Goal: Task Accomplishment & Management: Complete application form

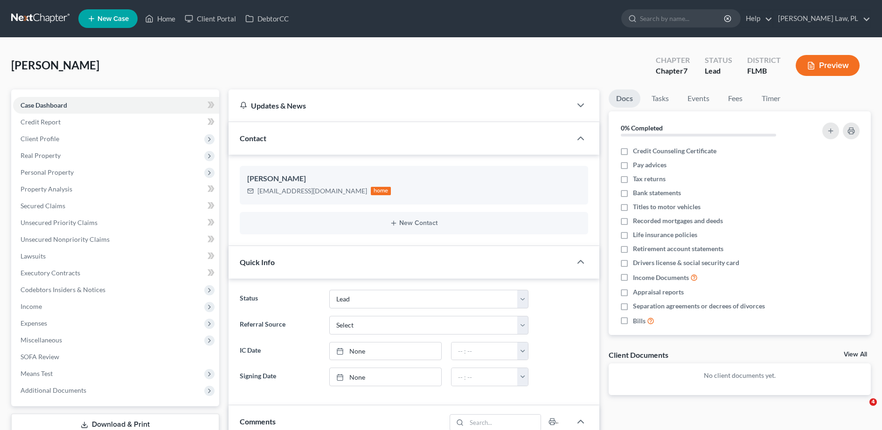
select select "4"
click at [164, 20] on link "Home" at bounding box center [160, 18] width 40 height 17
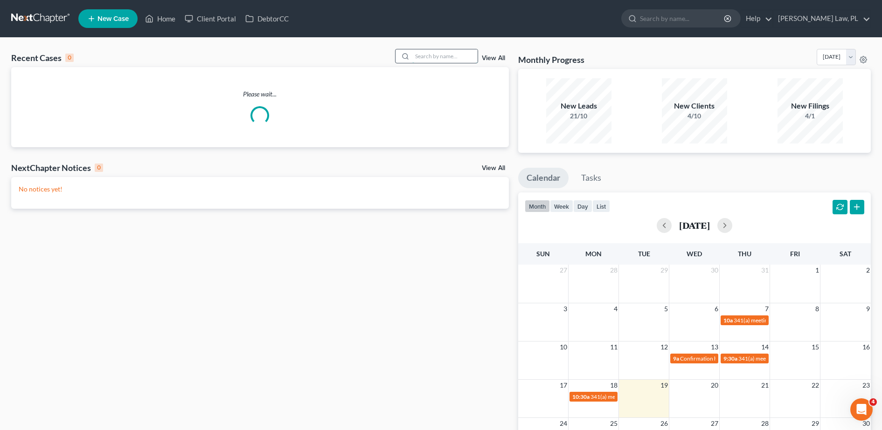
click at [434, 55] on input "search" at bounding box center [444, 56] width 65 height 14
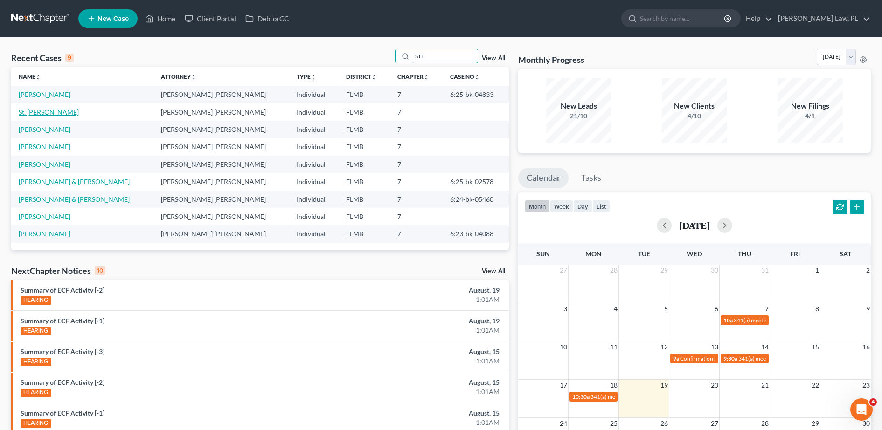
type input "STE"
click at [69, 109] on link "St. [PERSON_NAME]" at bounding box center [49, 112] width 60 height 8
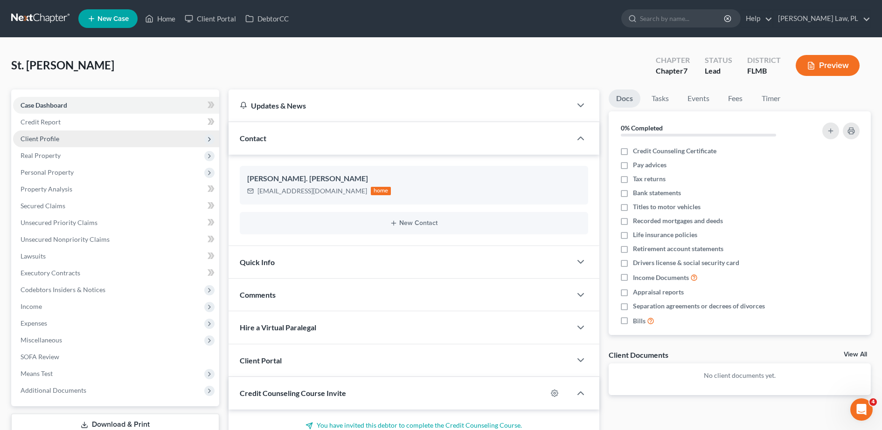
click at [116, 138] on span "Client Profile" at bounding box center [116, 139] width 206 height 17
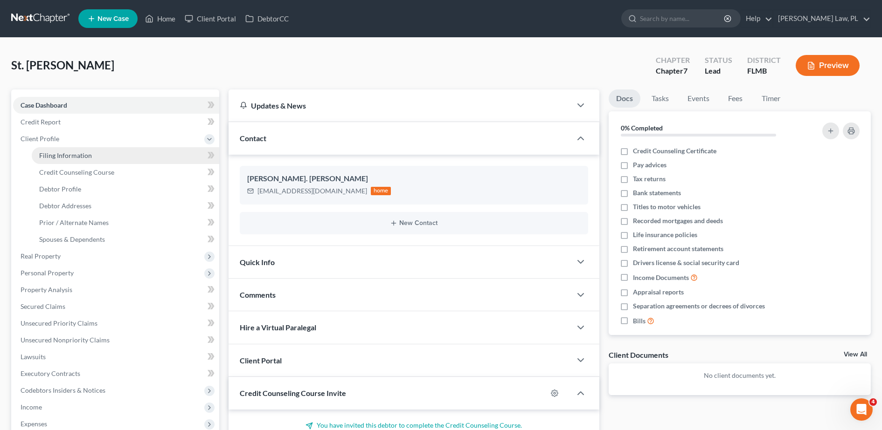
click at [96, 150] on link "Filing Information" at bounding box center [125, 155] width 187 height 17
select select "1"
select select "0"
select select "15"
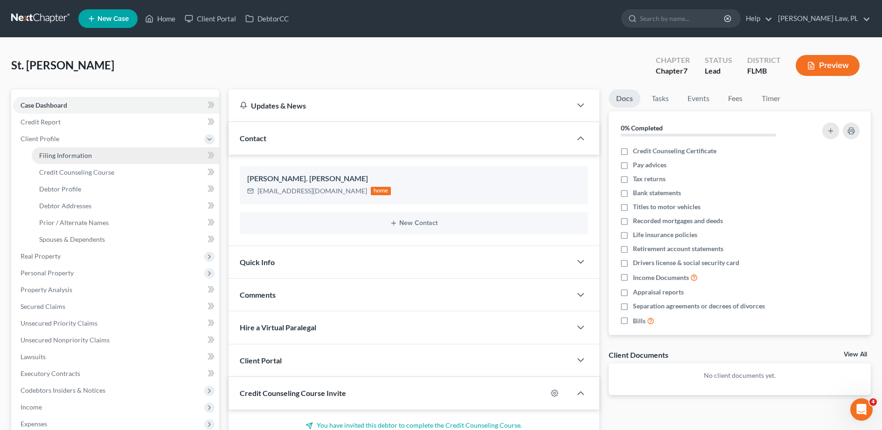
select select "0"
select select "9"
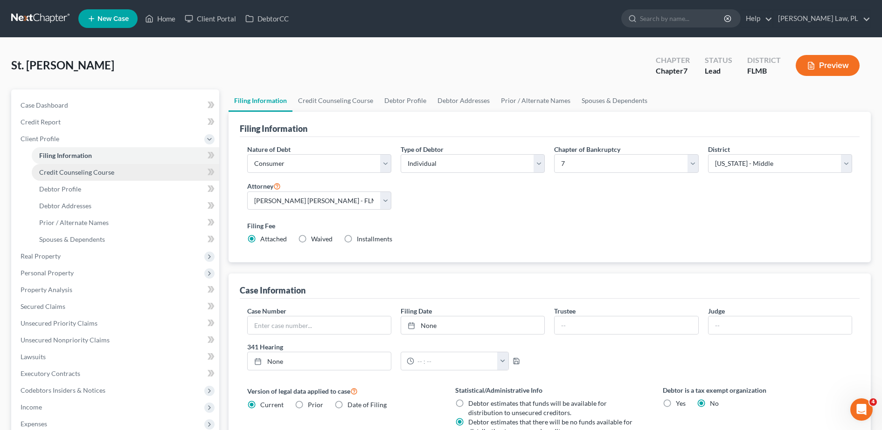
click at [103, 179] on link "Credit Counseling Course" at bounding box center [125, 172] width 187 height 17
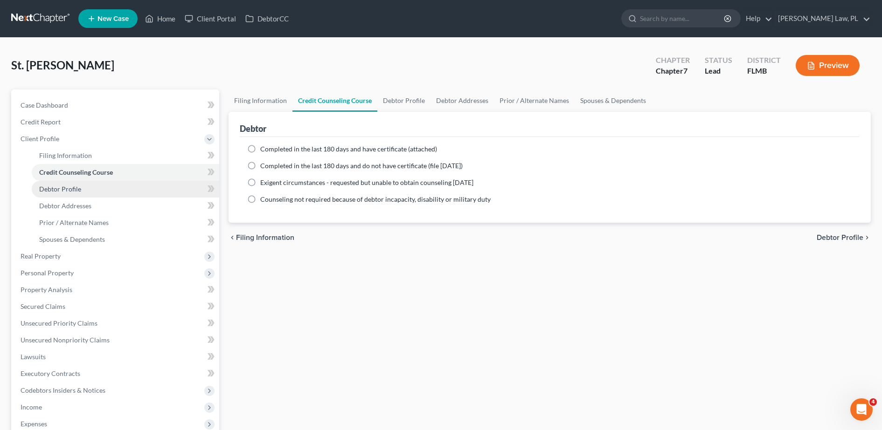
click at [92, 191] on link "Debtor Profile" at bounding box center [125, 189] width 187 height 17
select select "0"
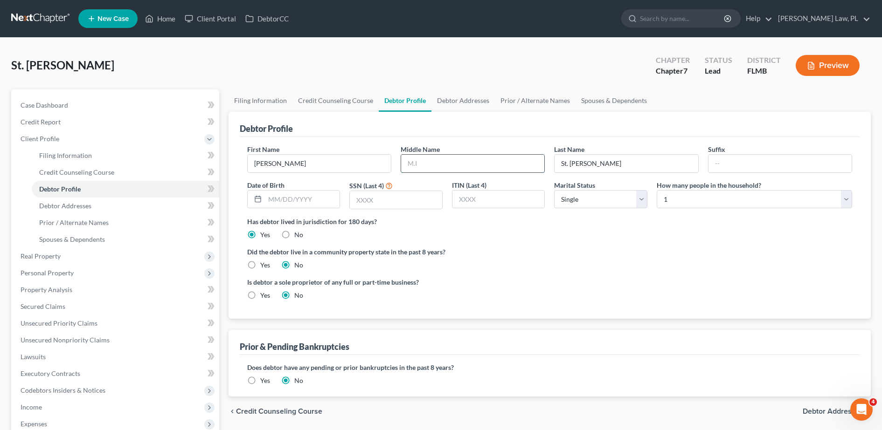
click at [429, 162] on input "text" at bounding box center [472, 164] width 143 height 18
type input "K"
type input "[PERSON_NAME]"
click at [282, 195] on input "text" at bounding box center [302, 200] width 75 height 18
type input "[DATE]"
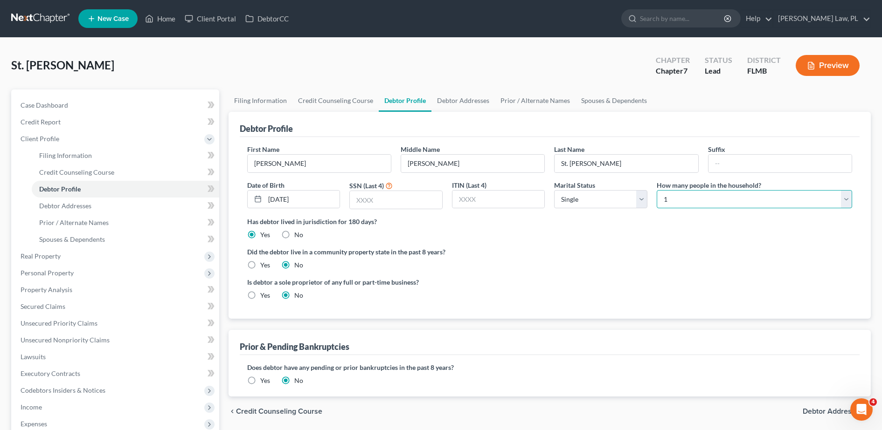
click at [698, 199] on select "Select 1 2 3 4 5 6 7 8 9 10 11 12 13 14 15 16 17 18 19 20" at bounding box center [754, 199] width 195 height 19
click at [657, 190] on select "Select 1 2 3 4 5 6 7 8 9 10 11 12 13 14 15 16 17 18 19 20" at bounding box center [754, 199] width 195 height 19
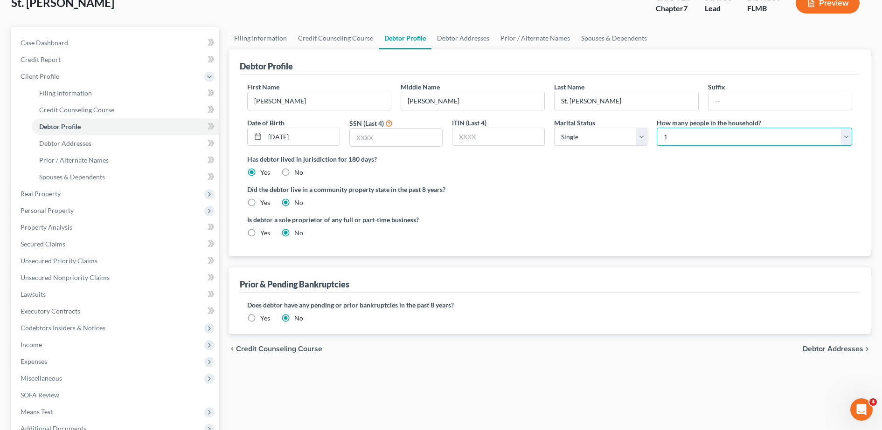
scroll to position [63, 0]
click at [80, 146] on span "Debtor Addresses" at bounding box center [65, 143] width 52 height 8
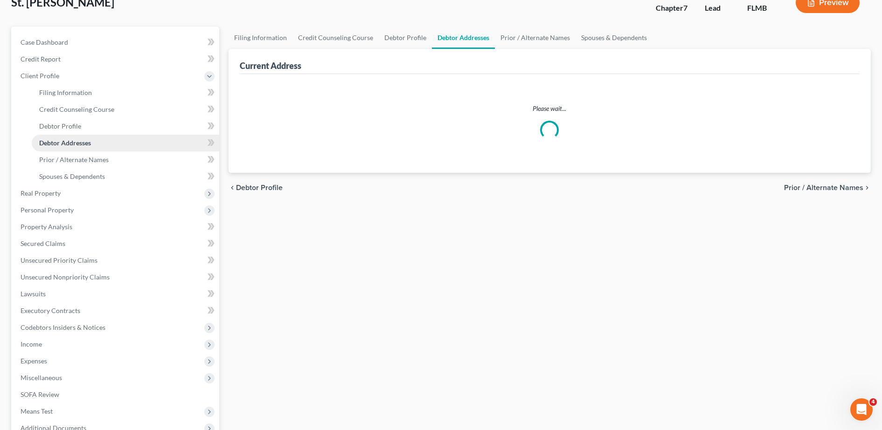
select select "0"
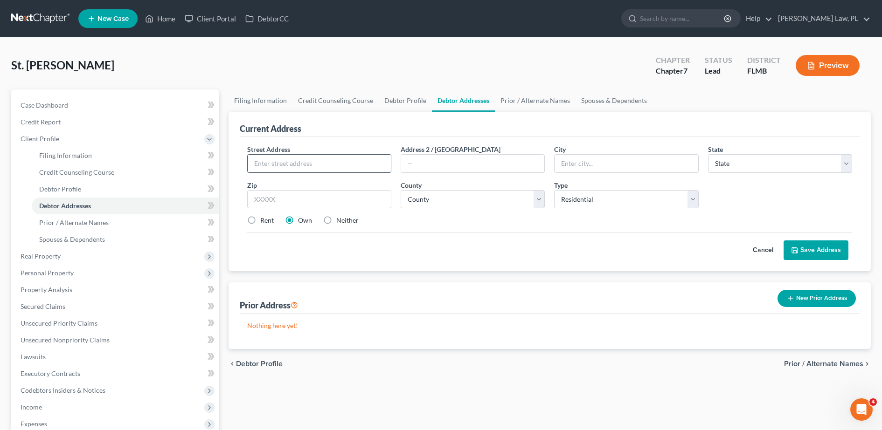
click at [275, 158] on input "text" at bounding box center [319, 164] width 143 height 18
type input "[STREET_ADDRESS]"
click at [281, 195] on input "text" at bounding box center [319, 199] width 144 height 19
type input "32935"
click at [537, 211] on div "Street Address * [STREET_ADDRESS] * State * State [US_STATE] AK AR AZ CA CO CT …" at bounding box center [549, 189] width 614 height 89
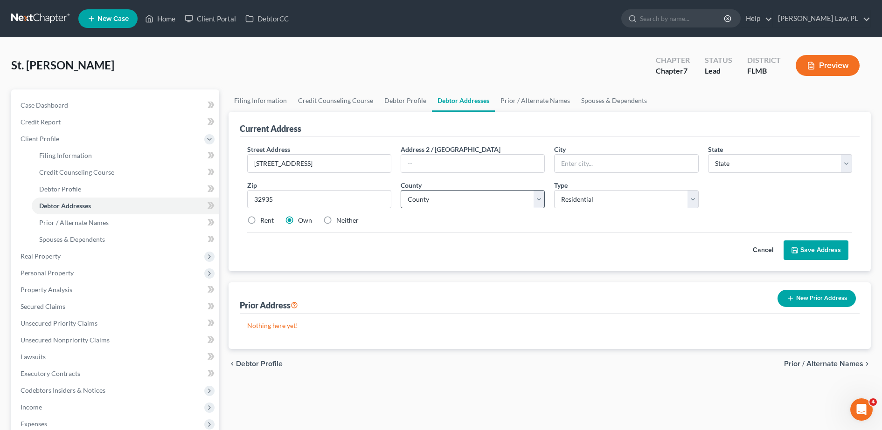
type input "[GEOGRAPHIC_DATA]"
select select "9"
click at [485, 201] on select "County" at bounding box center [473, 199] width 144 height 19
select select "4"
click at [401, 190] on select "County [GEOGRAPHIC_DATA] [GEOGRAPHIC_DATA] [GEOGRAPHIC_DATA] [GEOGRAPHIC_DATA] …" at bounding box center [473, 199] width 144 height 19
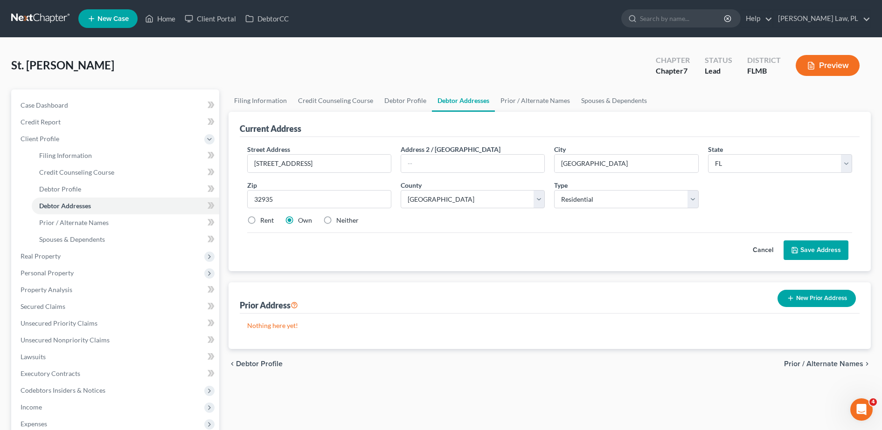
click at [266, 218] on label "Rent" at bounding box center [267, 220] width 14 height 9
click at [266, 218] on input "Rent" at bounding box center [267, 219] width 6 height 6
radio input "true"
click at [800, 249] on button "Save Address" at bounding box center [815, 251] width 65 height 20
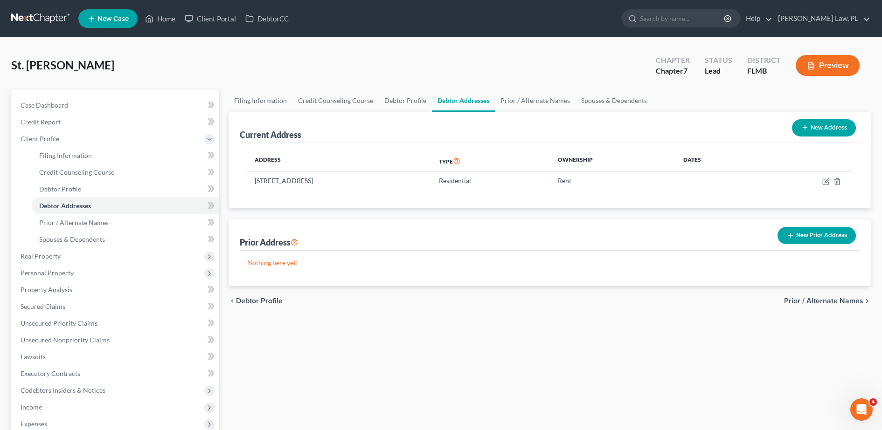
click at [818, 237] on button "New Prior Address" at bounding box center [816, 235] width 78 height 17
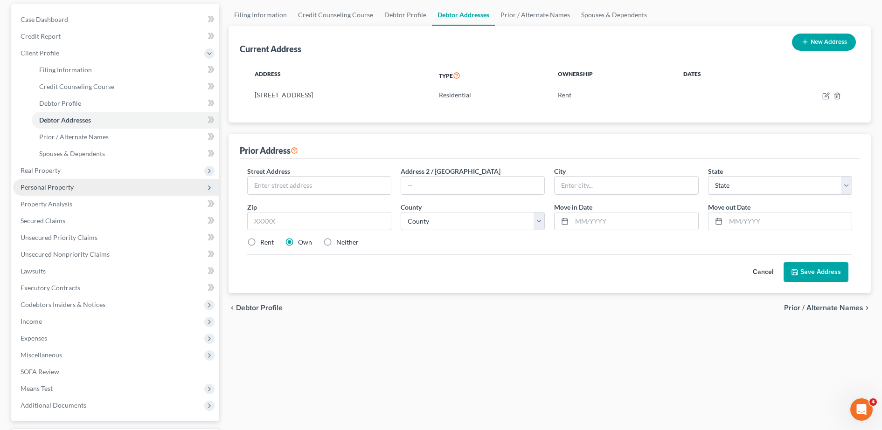
scroll to position [92, 0]
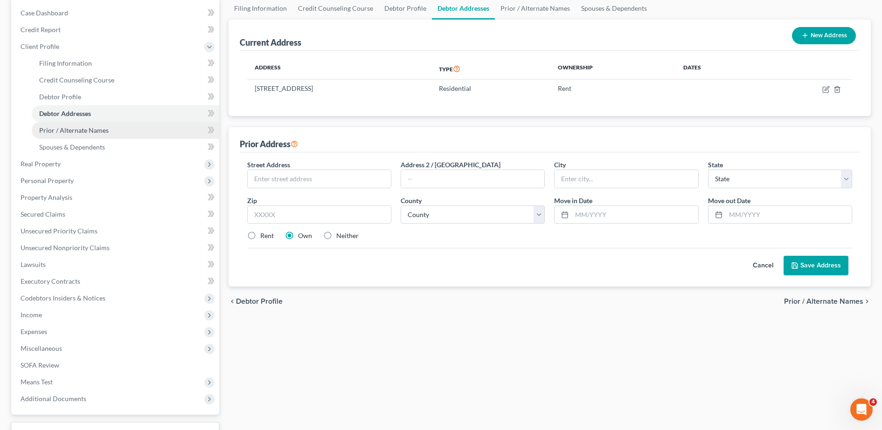
click at [118, 135] on link "Prior / Alternate Names" at bounding box center [125, 130] width 187 height 17
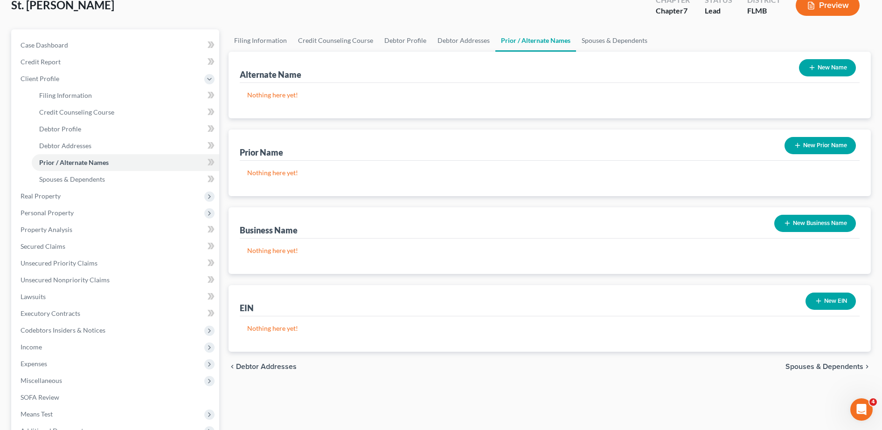
scroll to position [61, 0]
click at [69, 177] on span "Spouses & Dependents" at bounding box center [72, 179] width 66 height 8
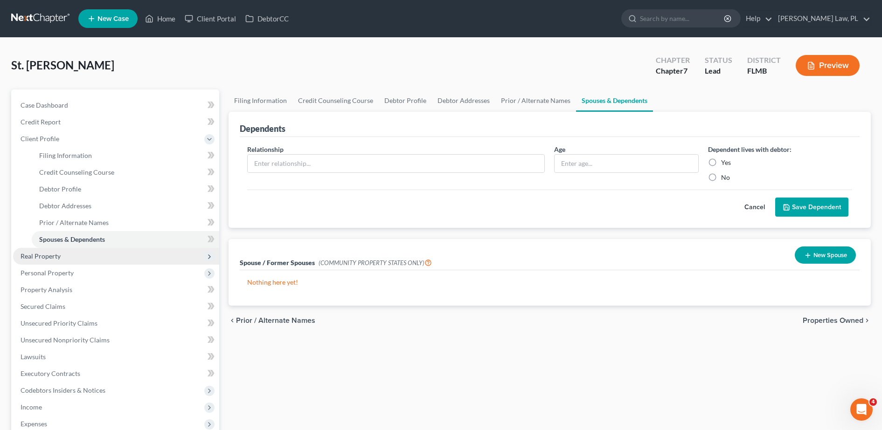
click at [53, 255] on span "Real Property" at bounding box center [41, 256] width 40 height 8
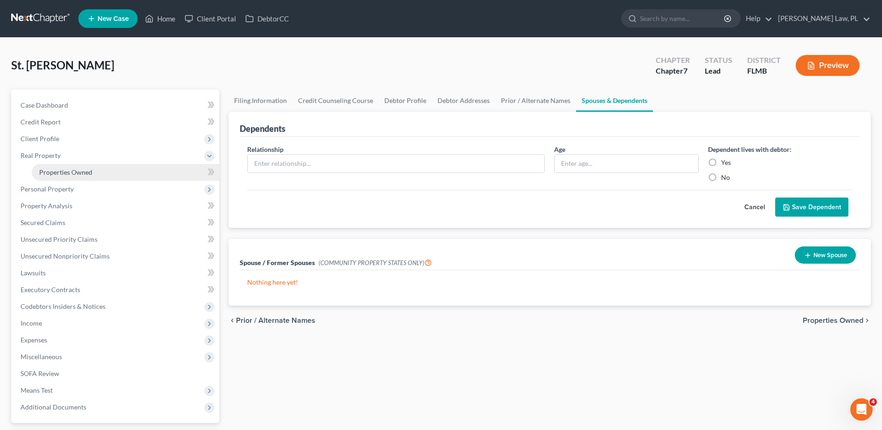
click at [111, 172] on link "Properties Owned" at bounding box center [125, 172] width 187 height 17
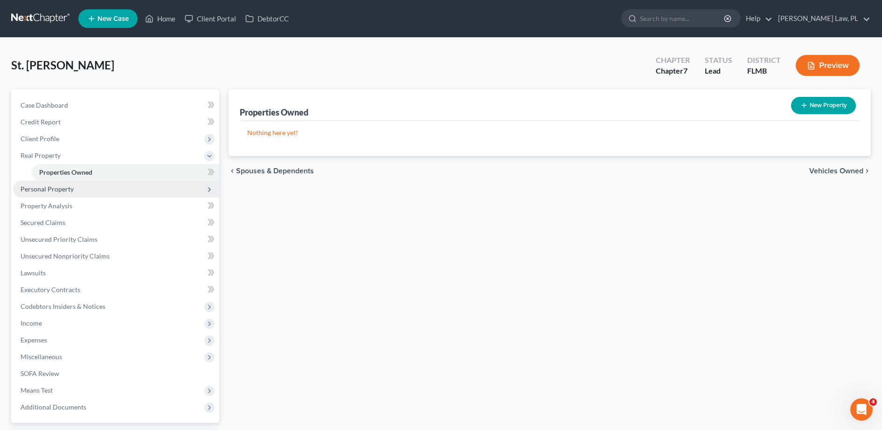
click at [65, 185] on span "Personal Property" at bounding box center [47, 189] width 53 height 8
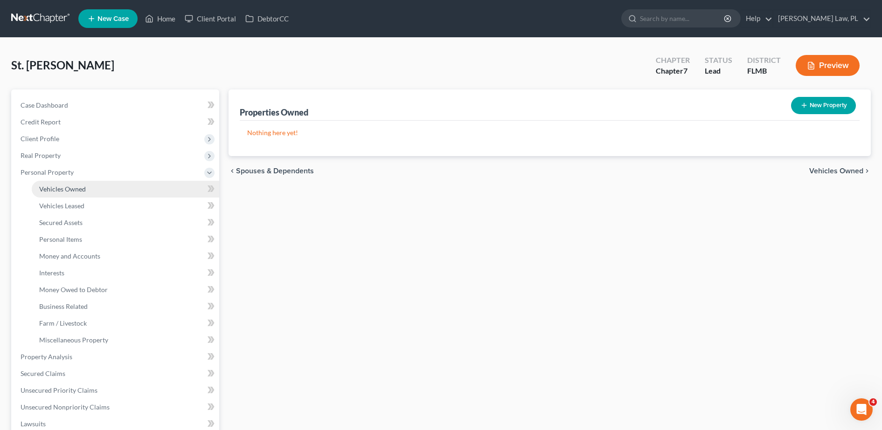
click at [70, 190] on span "Vehicles Owned" at bounding box center [62, 189] width 47 height 8
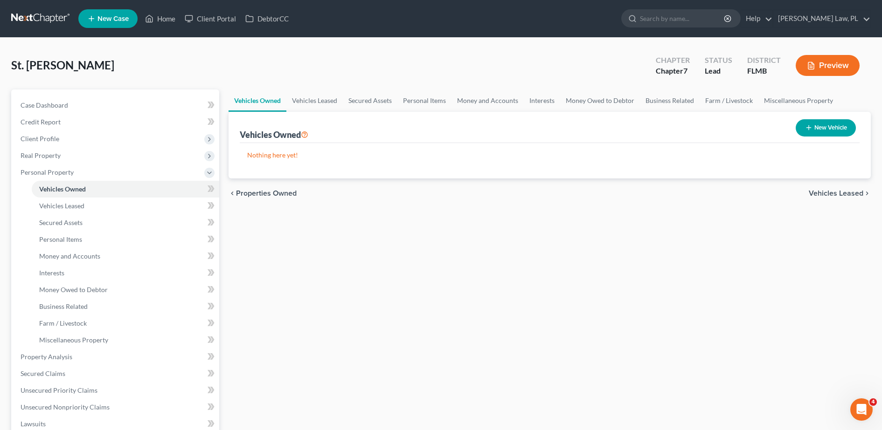
click at [836, 125] on button "New Vehicle" at bounding box center [825, 127] width 60 height 17
select select "0"
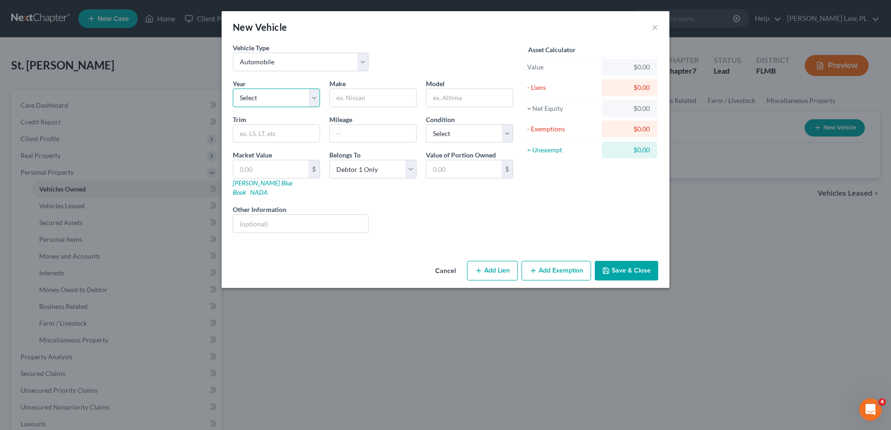
click at [262, 99] on select "Select 2026 2025 2024 2023 2022 2021 2020 2019 2018 2017 2016 2015 2014 2013 20…" at bounding box center [276, 98] width 87 height 19
select select "3"
click at [233, 89] on select "Select 2026 2025 2024 2023 2022 2021 2020 2019 2018 2017 2016 2015 2014 2013 20…" at bounding box center [276, 98] width 87 height 19
click at [355, 97] on input "text" at bounding box center [373, 98] width 86 height 18
type input "kIA"
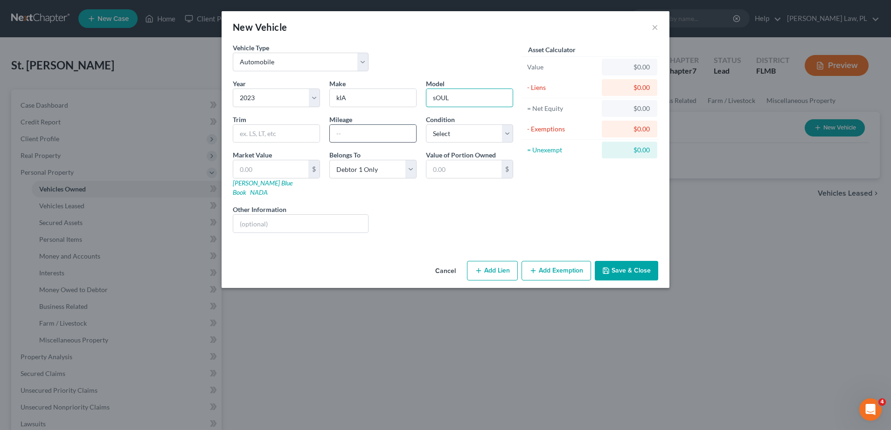
type input "sOUL"
click at [352, 134] on input "text" at bounding box center [373, 134] width 86 height 18
type input "65000"
click at [445, 131] on select "Select Excellent Very Good Good Fair Poor" at bounding box center [469, 133] width 87 height 19
click at [426, 124] on select "Select Excellent Very Good Good Fair Poor" at bounding box center [469, 133] width 87 height 19
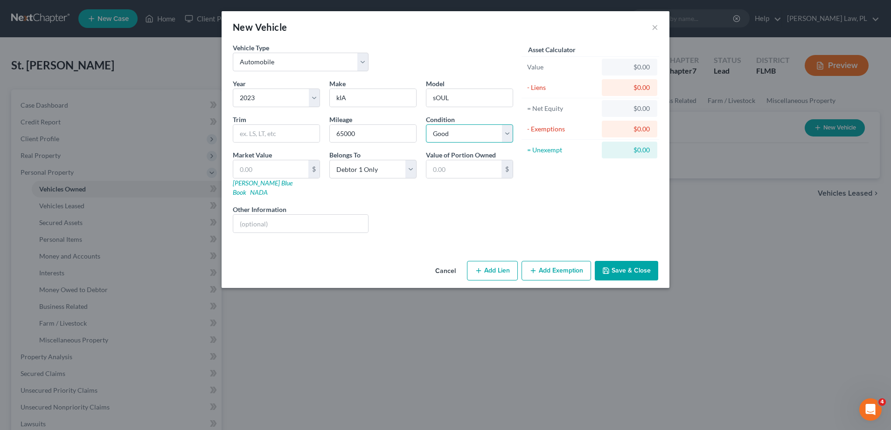
click at [457, 137] on select "Select Excellent Very Good Good Fair Poor" at bounding box center [469, 133] width 87 height 19
select select "1"
click at [426, 124] on select "Select Excellent Very Good Good Fair Poor" at bounding box center [469, 133] width 87 height 19
click at [485, 261] on button "Add Lien" at bounding box center [492, 271] width 51 height 20
select select "0"
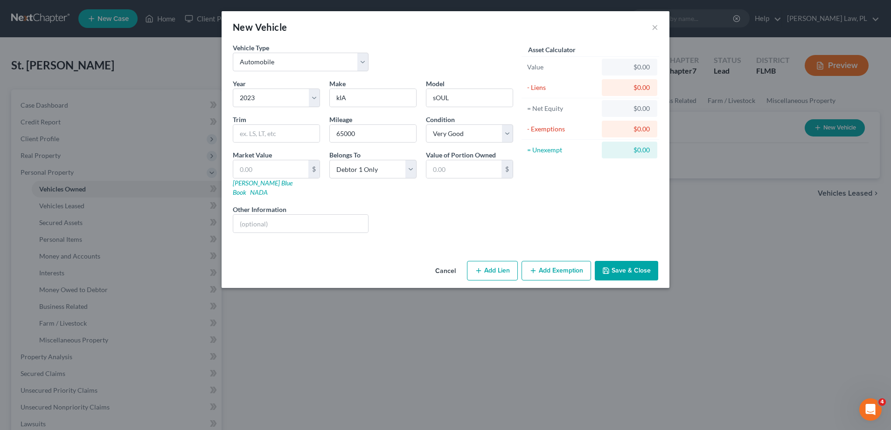
select select "0"
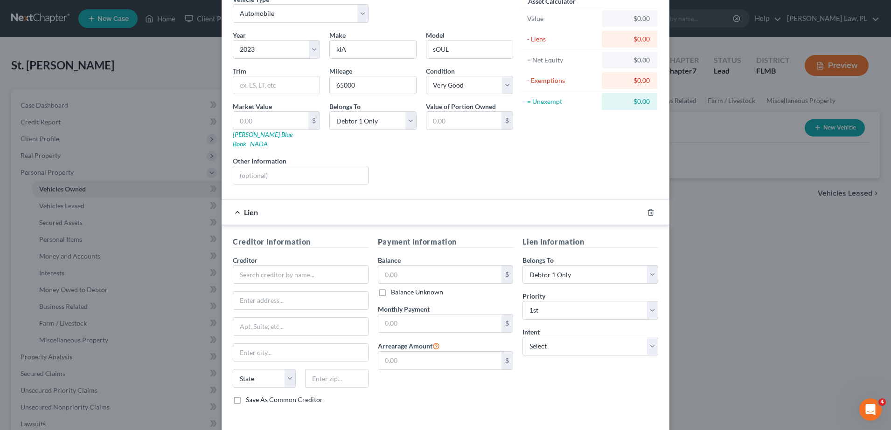
scroll to position [49, 0]
click at [293, 264] on input "text" at bounding box center [301, 273] width 136 height 19
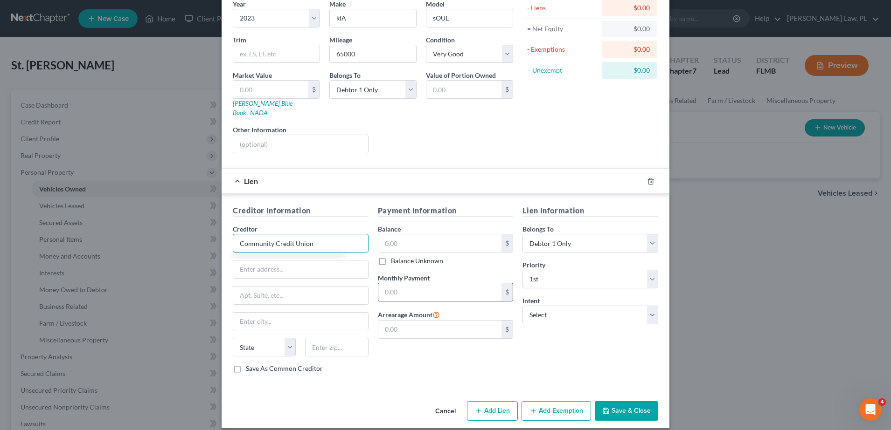
type input "Community Credit Union"
click at [387, 285] on input "text" at bounding box center [440, 292] width 124 height 18
type input "358.00"
click at [561, 326] on div "Lien Information Belongs To * Select Debtor 1 Only Debtor 2 Only Debtor 1 And D…" at bounding box center [590, 293] width 145 height 176
click at [559, 310] on select "Select Surrender Redeem Reaffirm Avoid Other" at bounding box center [590, 315] width 136 height 19
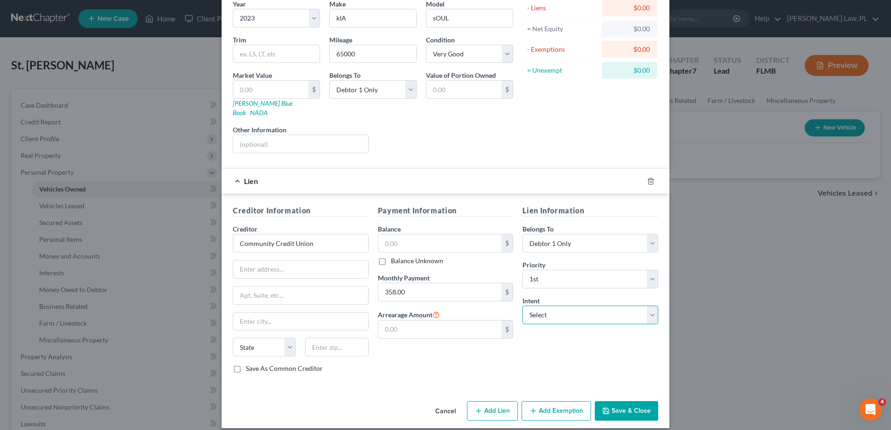
click at [555, 310] on select "Select Surrender Redeem Reaffirm Avoid Other" at bounding box center [590, 315] width 136 height 19
click at [415, 286] on input "358.00" at bounding box center [440, 292] width 124 height 18
click at [398, 381] on div "Vehicle Type Select Automobile Truck Trailer Watercraft Aircraft Motor Home Atv…" at bounding box center [445, 180] width 448 height 435
click at [623, 402] on button "Save & Close" at bounding box center [626, 411] width 63 height 20
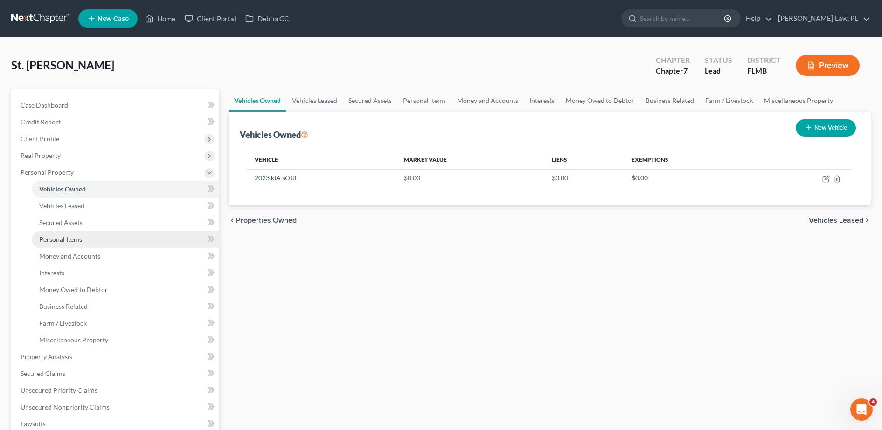
click at [74, 241] on span "Personal Items" at bounding box center [60, 239] width 43 height 8
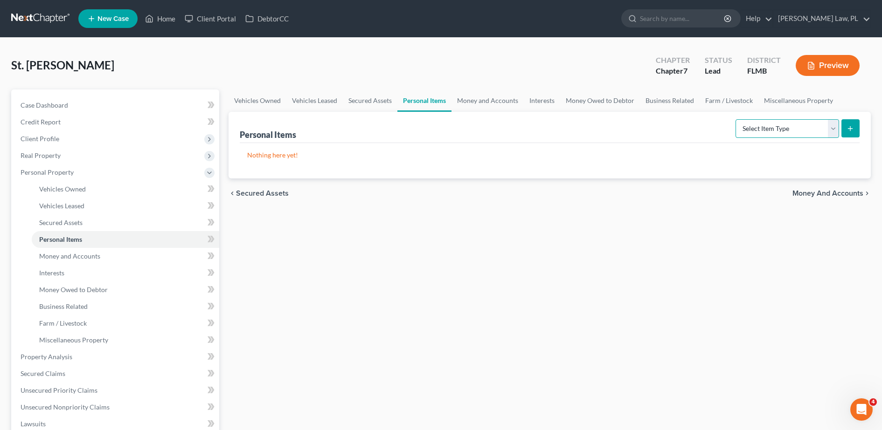
click at [778, 131] on select "Select Item Type Clothing Collectibles Of Value Electronics Firearms Household …" at bounding box center [787, 128] width 104 height 19
select select "clothing"
click at [736, 119] on select "Select Item Type Clothing Collectibles Of Value Electronics Firearms Household …" at bounding box center [787, 128] width 104 height 19
click at [849, 136] on button "submit" at bounding box center [850, 128] width 18 height 18
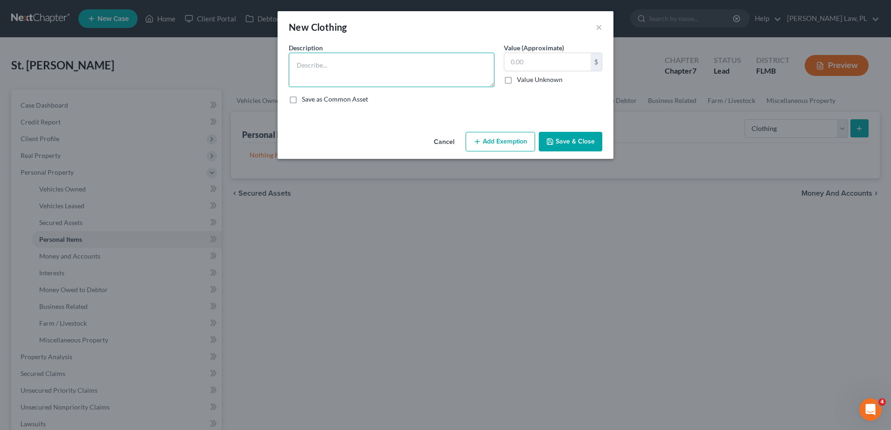
click at [373, 81] on textarea at bounding box center [392, 70] width 206 height 35
type textarea "Women's Wardrobe"
click at [542, 138] on button "Save & Close" at bounding box center [570, 142] width 63 height 20
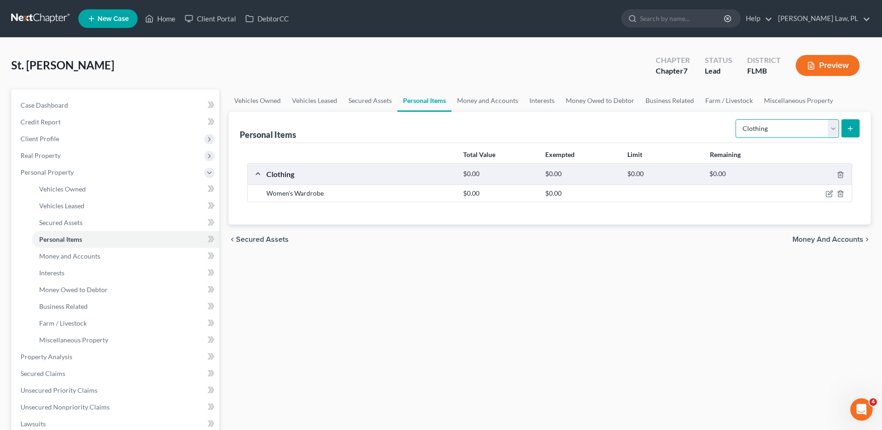
click at [779, 125] on select "Select Item Type Clothing Collectibles Of Value Electronics Firearms Household …" at bounding box center [787, 128] width 104 height 19
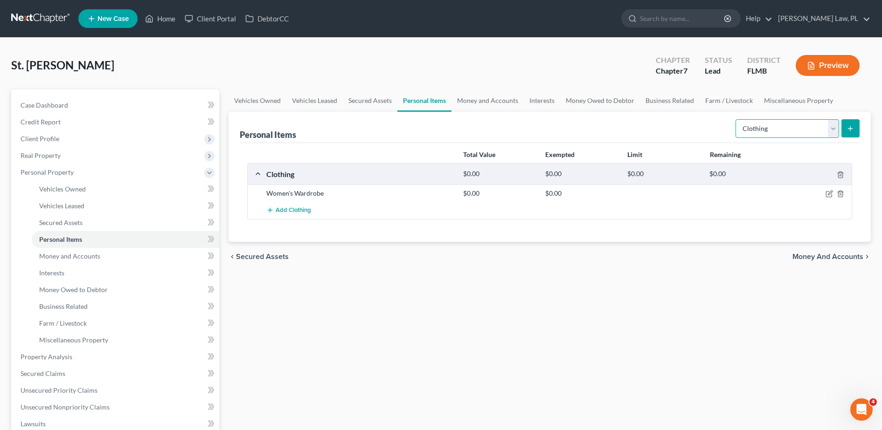
select select "collectibles_of_value"
click at [736, 119] on select "Select Item Type Clothing Collectibles Of Value Electronics Firearms Household …" at bounding box center [787, 128] width 104 height 19
click at [854, 127] on button "submit" at bounding box center [850, 128] width 18 height 18
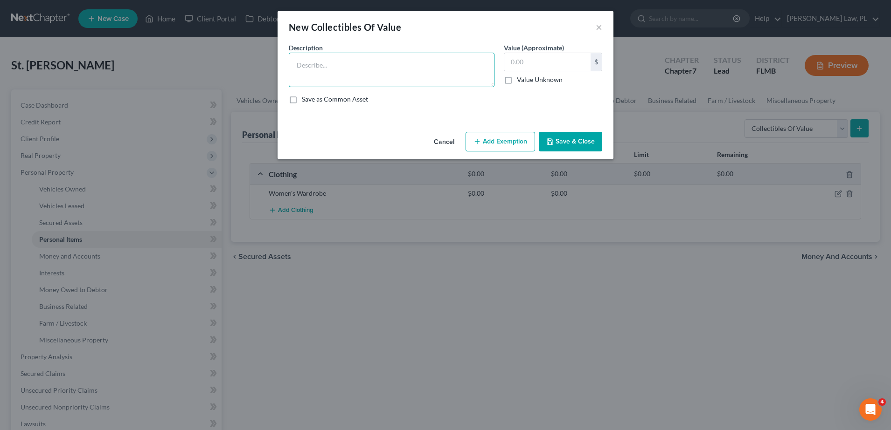
click at [387, 79] on textarea at bounding box center [392, 70] width 206 height 35
type textarea "Autograph collection"
click at [582, 138] on button "Save & Close" at bounding box center [570, 142] width 63 height 20
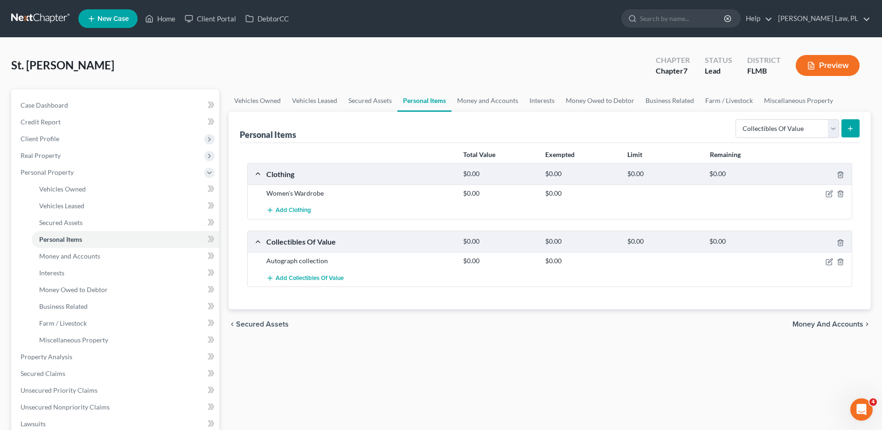
scroll to position [25, 0]
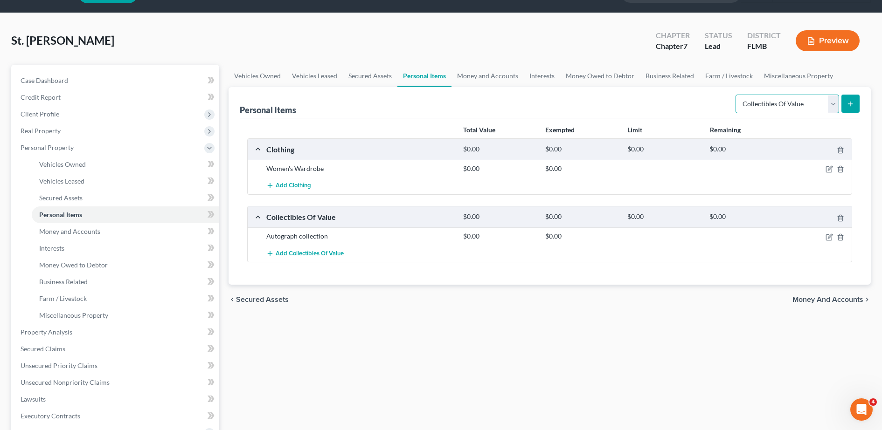
click at [768, 97] on select "Select Item Type Clothing Collectibles Of Value Electronics Firearms Household …" at bounding box center [787, 104] width 104 height 19
select select "electronics"
click at [736, 95] on select "Select Item Type Clothing Collectibles Of Value Electronics Firearms Household …" at bounding box center [787, 104] width 104 height 19
click at [850, 107] on icon "submit" at bounding box center [849, 103] width 7 height 7
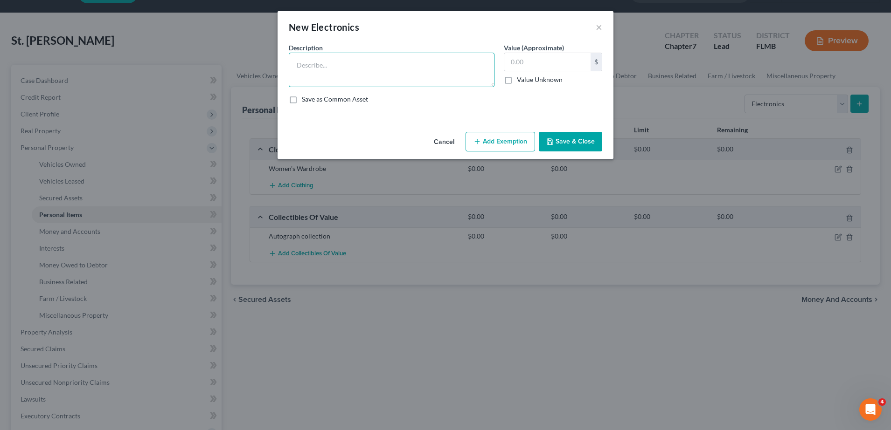
click at [353, 69] on textarea at bounding box center [392, 70] width 206 height 35
type textarea "1 cell phone, 1 laptop, iPad"
click at [569, 136] on button "Save & Close" at bounding box center [570, 142] width 63 height 20
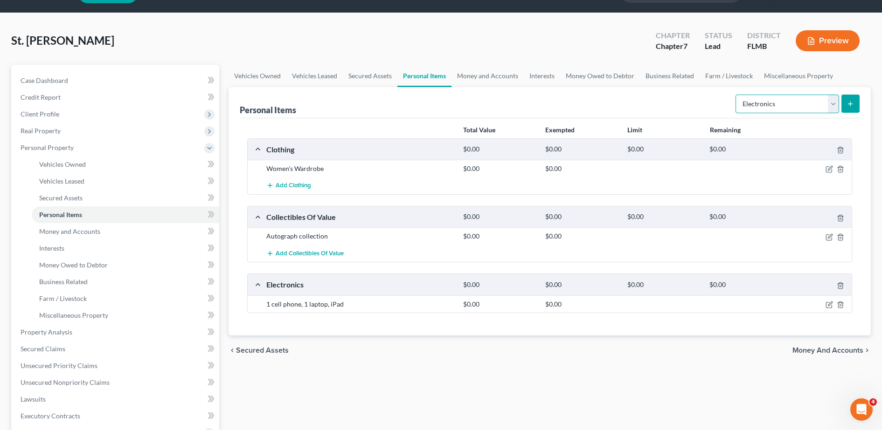
click at [808, 104] on select "Select Item Type Clothing Collectibles Of Value Electronics Firearms Household …" at bounding box center [787, 104] width 104 height 19
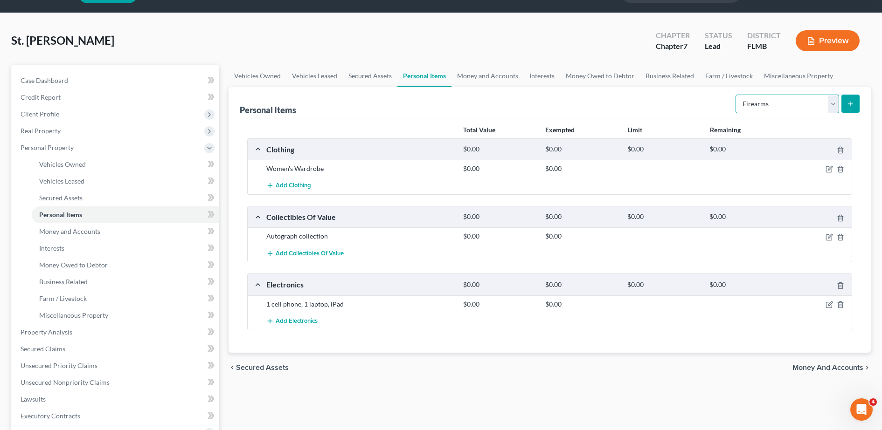
click at [736, 95] on select "Select Item Type Clothing Collectibles Of Value Electronics Firearms Household …" at bounding box center [787, 104] width 104 height 19
click at [800, 108] on select "Select Item Type Clothing Collectibles Of Value Electronics Firearms Household …" at bounding box center [787, 104] width 104 height 19
select select "household_goods"
click at [736, 95] on select "Select Item Type Clothing Collectibles Of Value Electronics Firearms Household …" at bounding box center [787, 104] width 104 height 19
click at [850, 104] on icon "submit" at bounding box center [849, 103] width 7 height 7
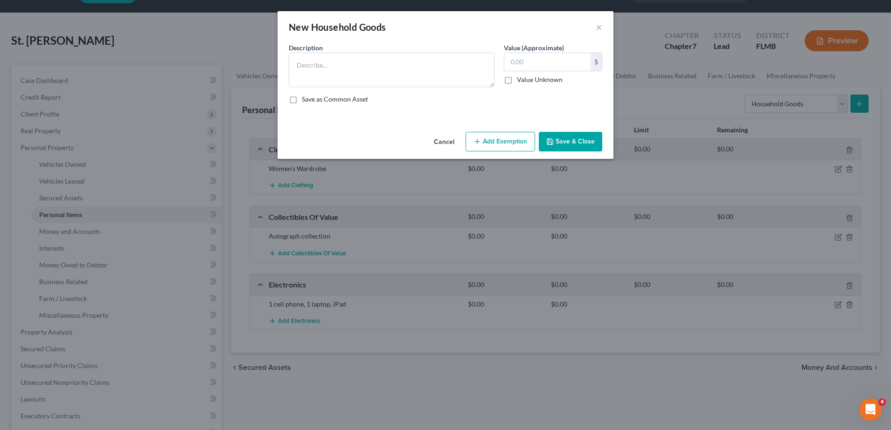
click at [375, 91] on div "Description * Value (Approximate) $ Value Unknown Balance Undetermined $ Value …" at bounding box center [445, 77] width 323 height 69
click at [372, 75] on textarea at bounding box center [392, 70] width 206 height 35
type textarea "L"
type textarea "Lives in home furnished by mother. bookshelves"
click at [575, 137] on button "Save & Close" at bounding box center [570, 142] width 63 height 20
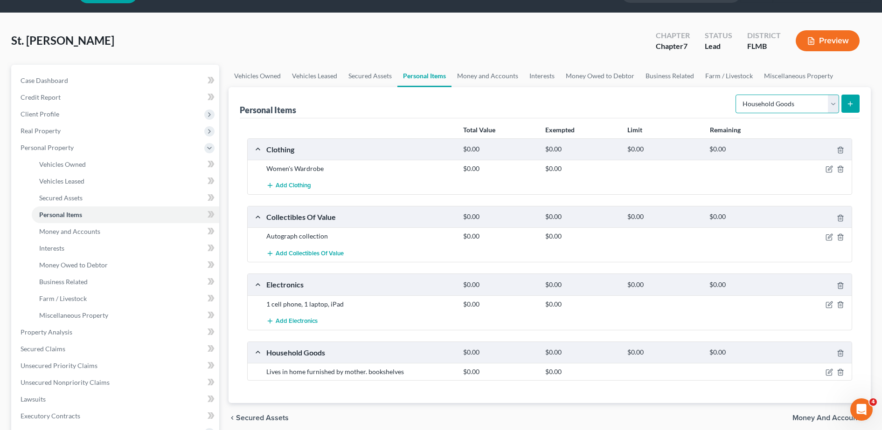
click at [795, 106] on select "Select Item Type Clothing Collectibles Of Value Electronics Firearms Household …" at bounding box center [787, 104] width 104 height 19
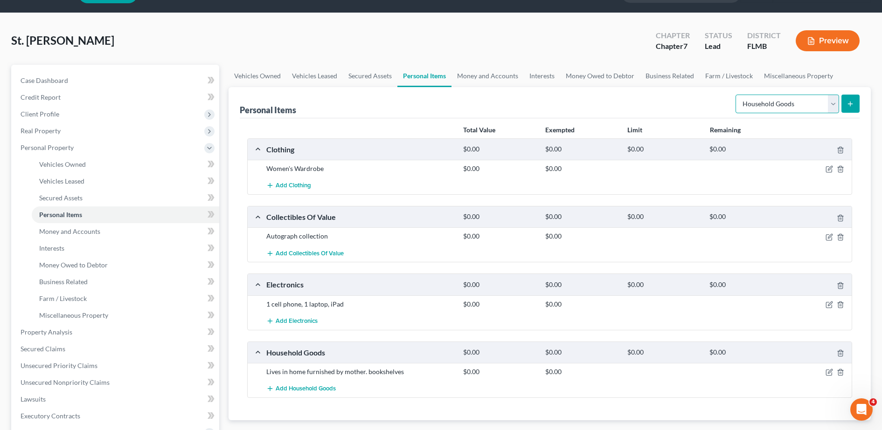
select select "jewelry"
click at [736, 95] on select "Select Item Type Clothing Collectibles Of Value Electronics Firearms Household …" at bounding box center [787, 104] width 104 height 19
click at [849, 99] on button "submit" at bounding box center [850, 104] width 18 height 18
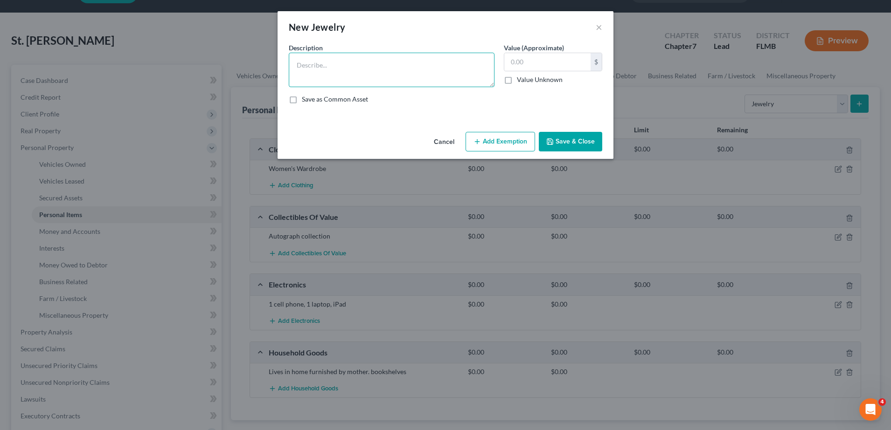
click at [362, 73] on textarea at bounding box center [392, 70] width 206 height 35
type textarea "Costume jewerly"
click at [559, 138] on button "Save & Close" at bounding box center [570, 142] width 63 height 20
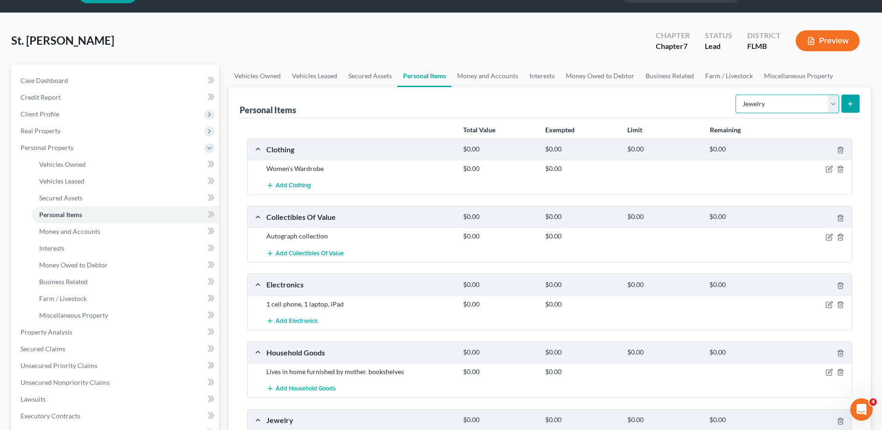
click at [795, 100] on select "Select Item Type Clothing Collectibles Of Value Electronics Firearms Household …" at bounding box center [787, 104] width 104 height 19
select select "pets"
click at [736, 95] on select "Select Item Type Clothing Collectibles Of Value Electronics Firearms Household …" at bounding box center [787, 104] width 104 height 19
click at [853, 104] on icon "submit" at bounding box center [849, 103] width 7 height 7
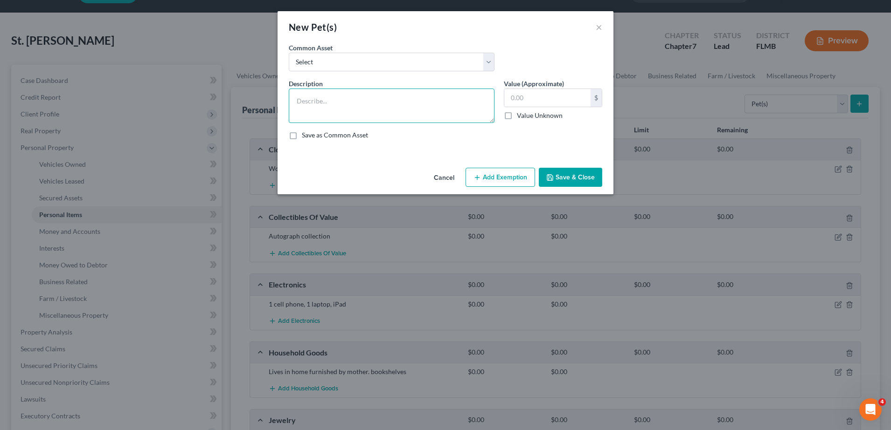
click at [312, 104] on textarea at bounding box center [392, 106] width 206 height 35
type textarea "corgi, 4 cats"
click at [591, 182] on button "Save & Close" at bounding box center [570, 178] width 63 height 20
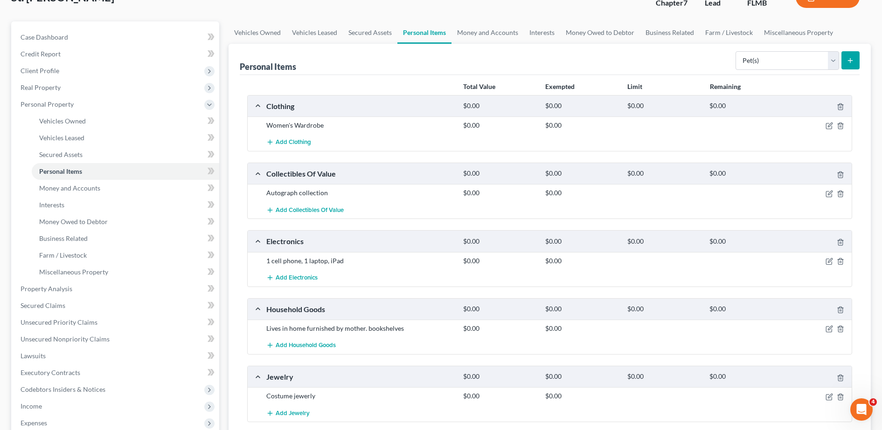
scroll to position [67, 0]
click at [782, 53] on select "Select Item Type Clothing Collectibles Of Value Electronics Firearms Household …" at bounding box center [787, 62] width 104 height 19
click at [444, 69] on div "Personal Items Select Item Type Clothing Collectibles Of Value Electronics Fire…" at bounding box center [550, 60] width 620 height 31
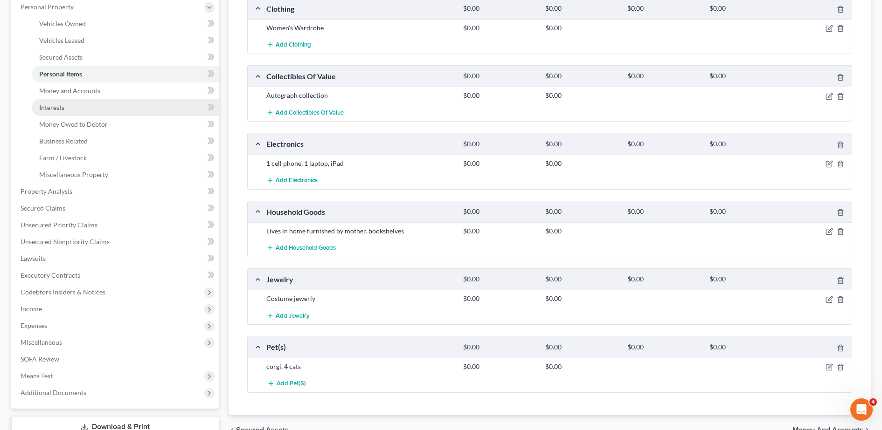
scroll to position [149, 0]
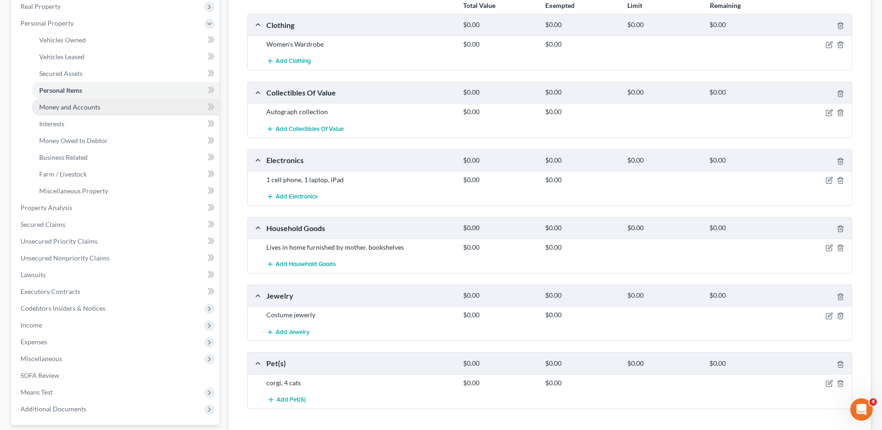
click at [101, 106] on link "Money and Accounts" at bounding box center [125, 107] width 187 height 17
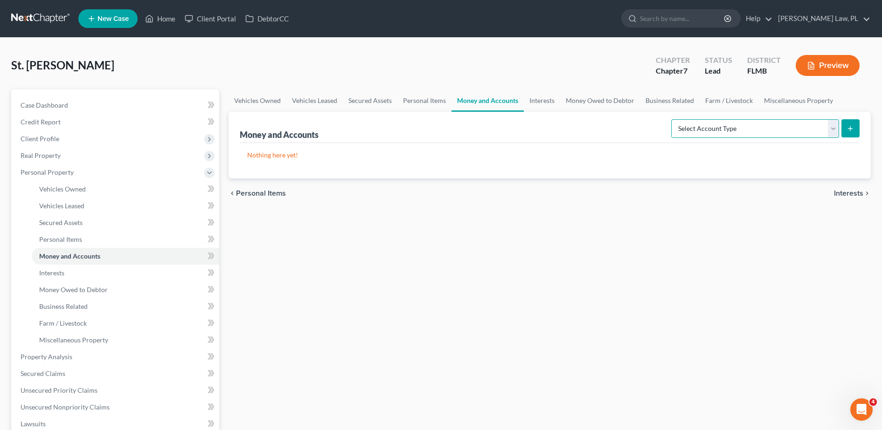
click at [736, 131] on select "Select Account Type Brokerage Cash on Hand Certificates of Deposit Checking Acc…" at bounding box center [755, 128] width 168 height 19
select select "checking"
click at [673, 119] on select "Select Account Type Brokerage Cash on Hand Certificates of Deposit Checking Acc…" at bounding box center [755, 128] width 168 height 19
click at [855, 127] on button "submit" at bounding box center [850, 128] width 18 height 18
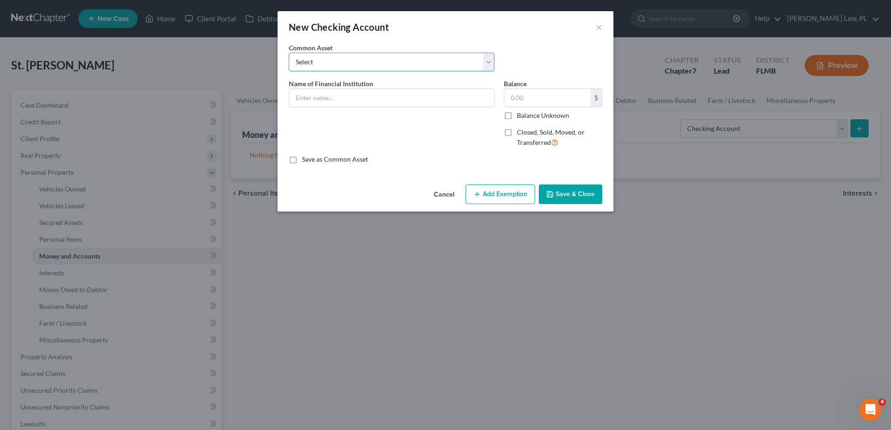
click at [349, 67] on select "Select USAA TD Bank Space Coast Credit Union Bank of America Chase Bank Securit…" at bounding box center [392, 62] width 206 height 19
select select "10"
click at [289, 53] on select "Select USAA TD Bank Space Coast Credit Union Bank of America Chase Bank Securit…" at bounding box center [392, 62] width 206 height 19
type input "[PERSON_NAME] Fargo"
click at [534, 100] on input "text" at bounding box center [547, 98] width 86 height 18
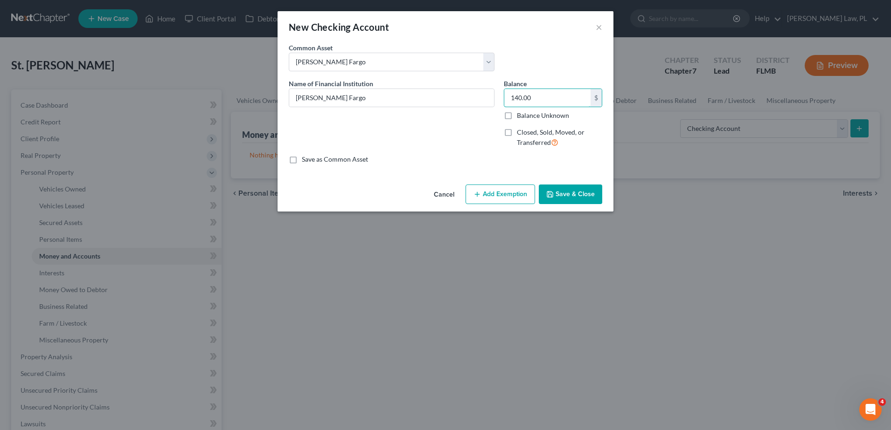
type input "140.00"
click at [581, 192] on button "Save & Close" at bounding box center [570, 195] width 63 height 20
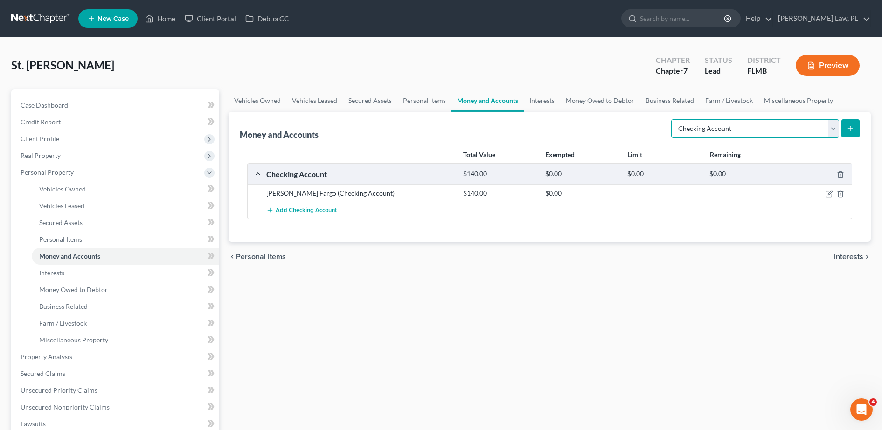
click at [813, 131] on select "Select Account Type Brokerage Cash on Hand Certificates of Deposit Checking Acc…" at bounding box center [755, 128] width 168 height 19
select select "savings"
click at [673, 119] on select "Select Account Type Brokerage Cash on Hand Certificates of Deposit Checking Acc…" at bounding box center [755, 128] width 168 height 19
click at [851, 136] on button "submit" at bounding box center [850, 128] width 18 height 18
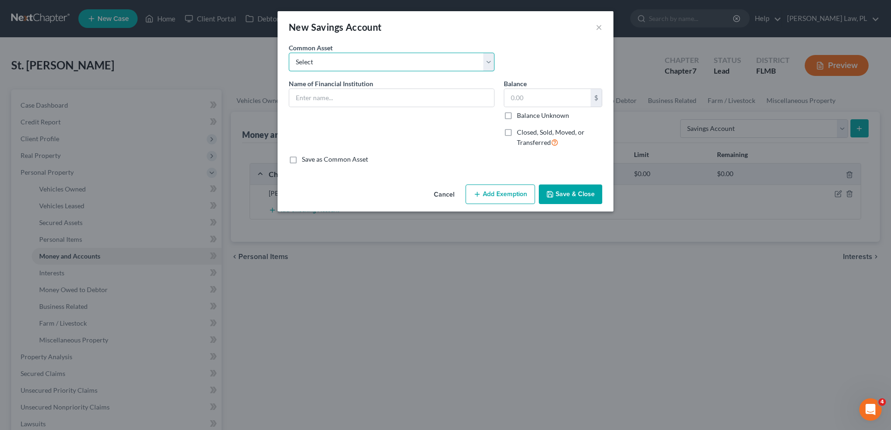
click at [353, 65] on select "Select Community Credit Union Chase Bank Security Service Federal Credit Union …" at bounding box center [392, 62] width 206 height 19
click at [257, 121] on div "New Savings Account × An exemption set must first be selected from the Filing I…" at bounding box center [445, 215] width 891 height 430
click at [345, 96] on input "text" at bounding box center [391, 98] width 205 height 18
type input "[PERSON_NAME] fargp"
click at [516, 98] on input "text" at bounding box center [547, 98] width 86 height 18
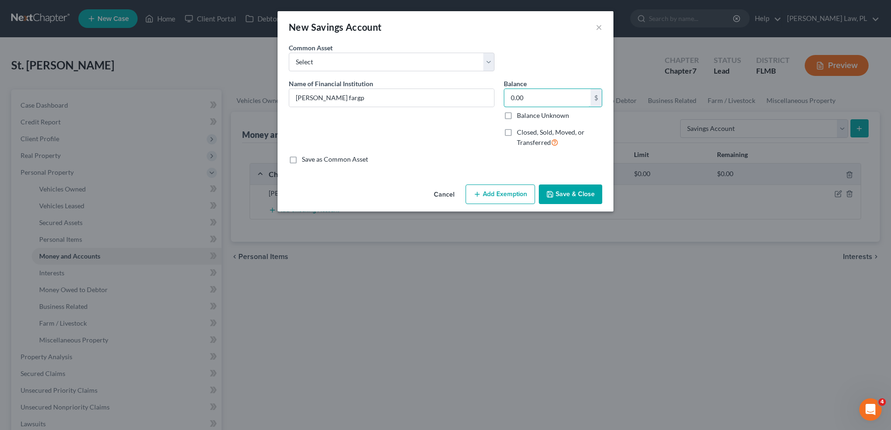
type input "0.00"
click at [591, 193] on button "Save & Close" at bounding box center [570, 195] width 63 height 20
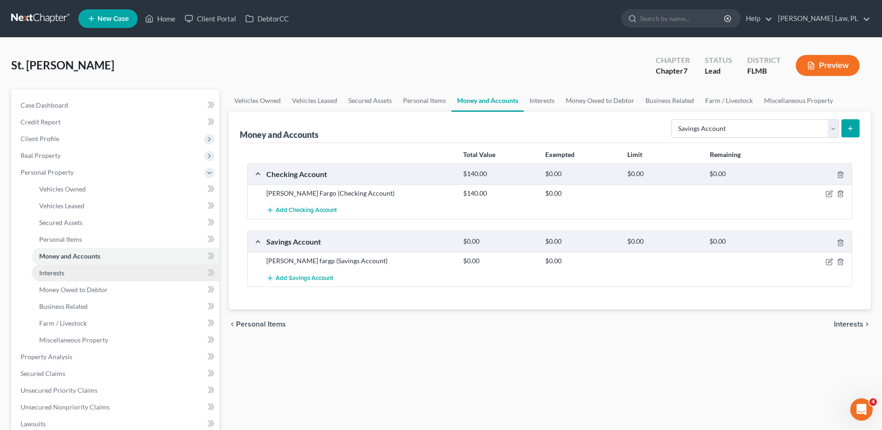
click at [69, 276] on link "Interests" at bounding box center [125, 273] width 187 height 17
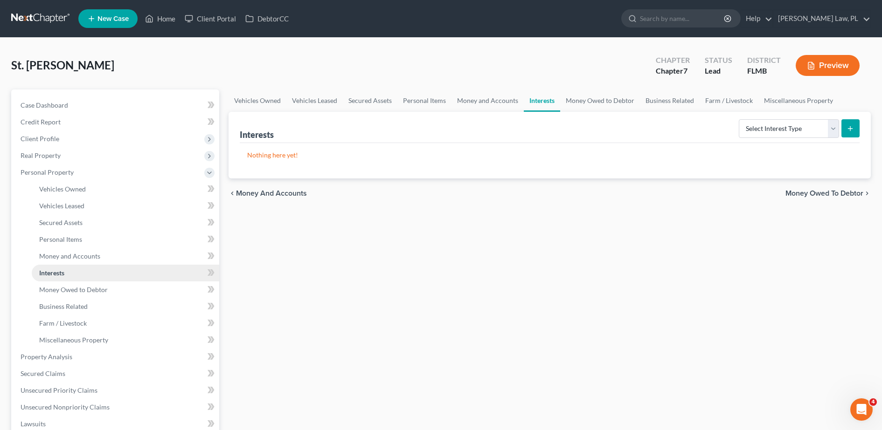
click at [69, 276] on link "Interests" at bounding box center [125, 273] width 187 height 17
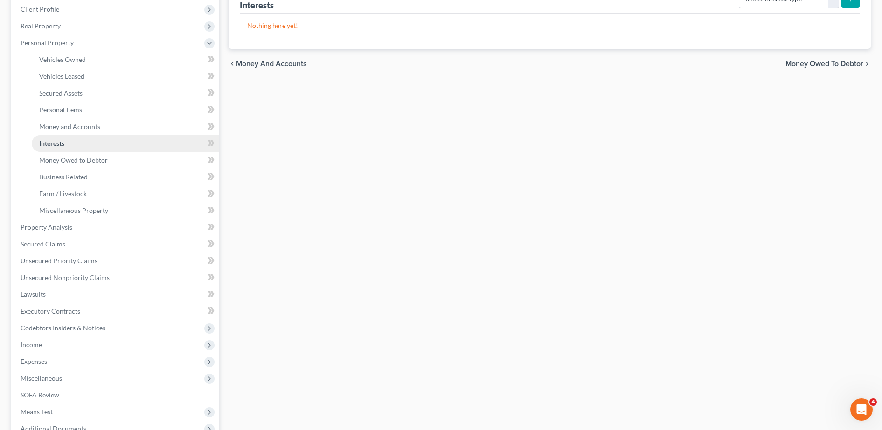
scroll to position [131, 0]
click at [54, 347] on span "Income" at bounding box center [116, 343] width 206 height 17
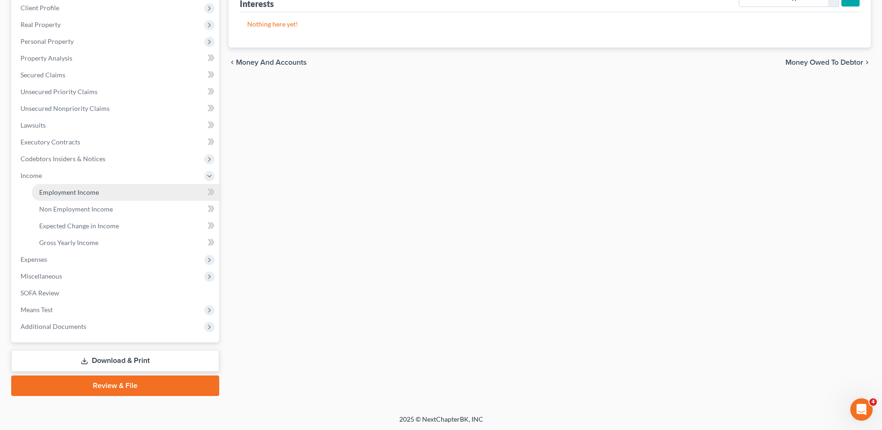
click at [80, 187] on link "Employment Income" at bounding box center [125, 192] width 187 height 17
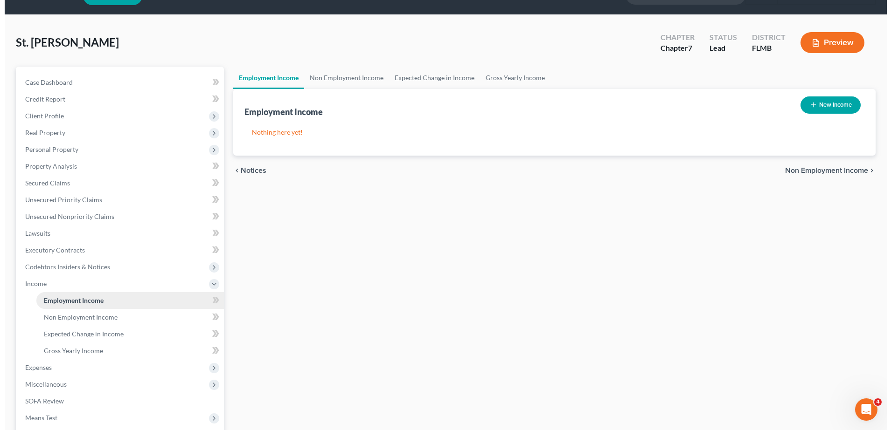
scroll to position [23, 0]
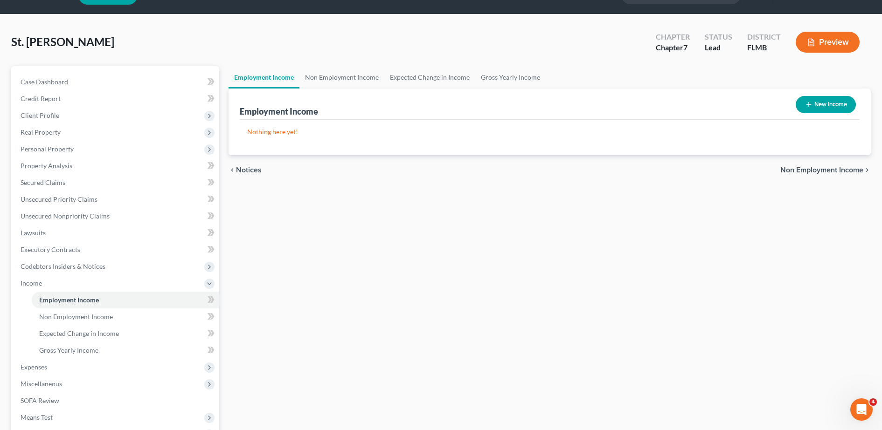
click at [852, 106] on button "New Income" at bounding box center [825, 104] width 60 height 17
select select "0"
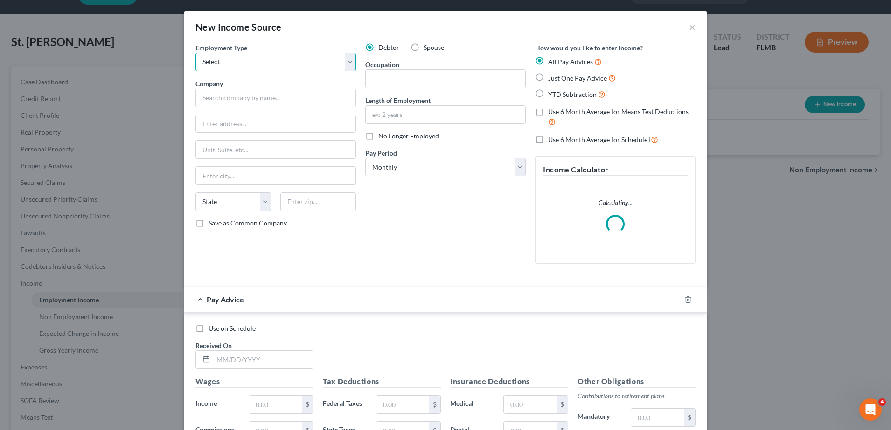
click at [256, 53] on select "Select Full or [DEMOGRAPHIC_DATA] Employment Self Employment" at bounding box center [275, 62] width 160 height 19
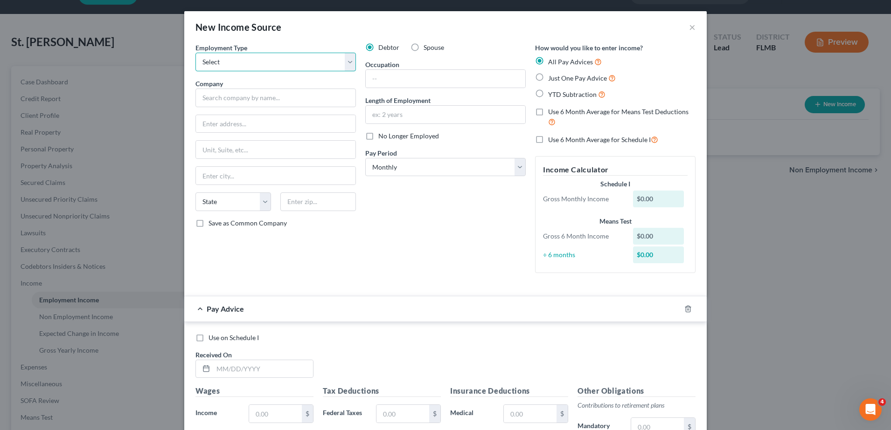
select select "0"
click at [195, 53] on select "Select Full or [DEMOGRAPHIC_DATA] Employment Self Employment" at bounding box center [275, 62] width 160 height 19
click at [227, 96] on input "text" at bounding box center [275, 98] width 160 height 19
type input "Coare Management"
click at [234, 122] on input "text" at bounding box center [275, 124] width 159 height 18
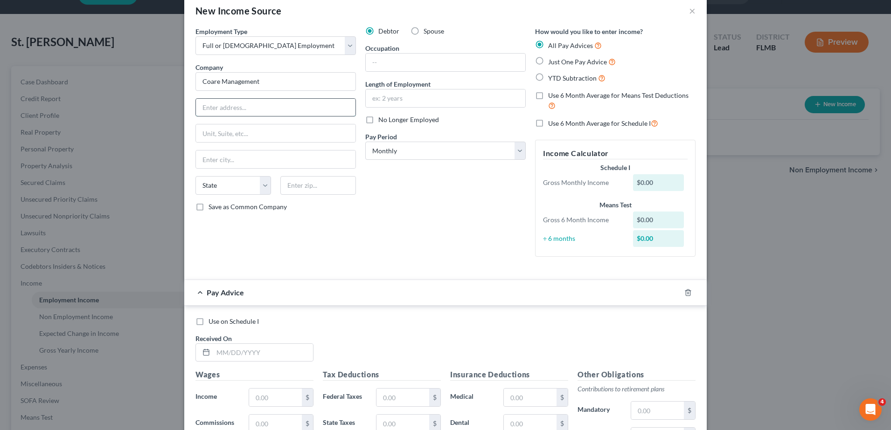
scroll to position [16, 0]
click at [431, 60] on input "text" at bounding box center [445, 63] width 159 height 18
type input "Property Manager"
click at [405, 95] on input "text" at bounding box center [445, 99] width 159 height 18
type input "7 months"
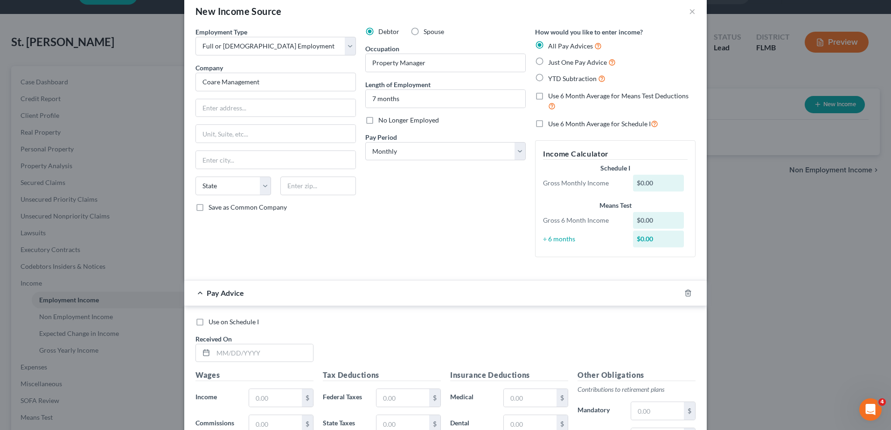
click at [378, 123] on label "No Longer Employed" at bounding box center [408, 120] width 61 height 9
click at [382, 122] on input "No Longer Employed" at bounding box center [385, 119] width 6 height 6
checkbox input "true"
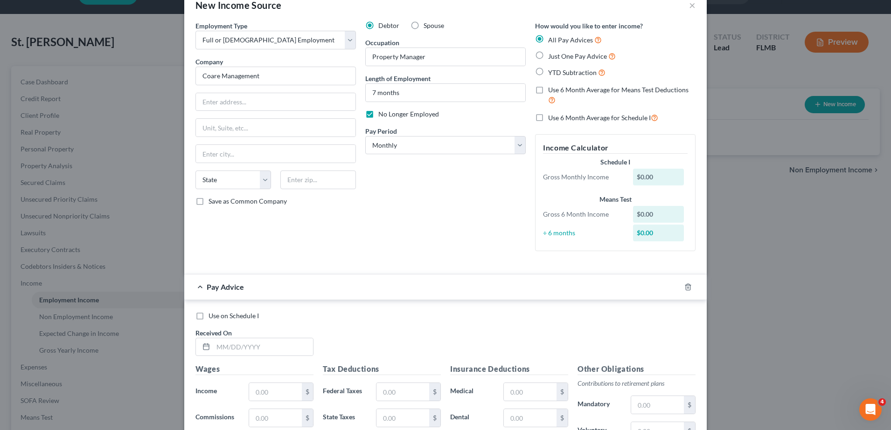
scroll to position [0, 0]
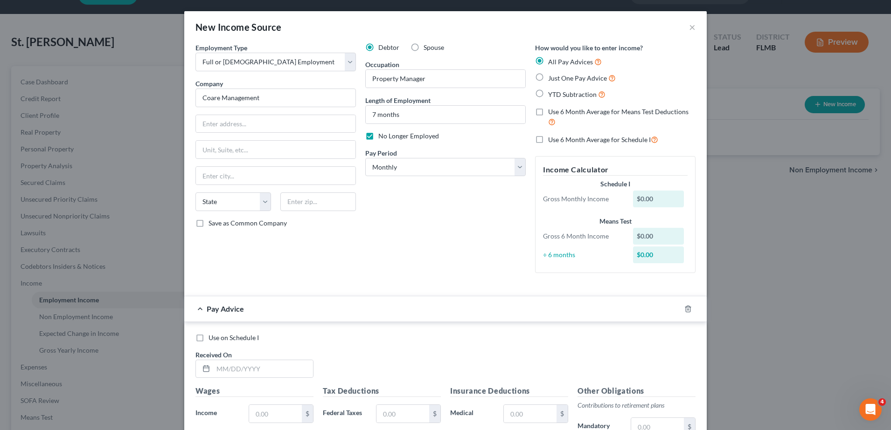
click at [548, 76] on label "Just One Pay Advice" at bounding box center [582, 78] width 68 height 11
click at [552, 76] on input "Just One Pay Advice" at bounding box center [555, 76] width 6 height 6
radio input "true"
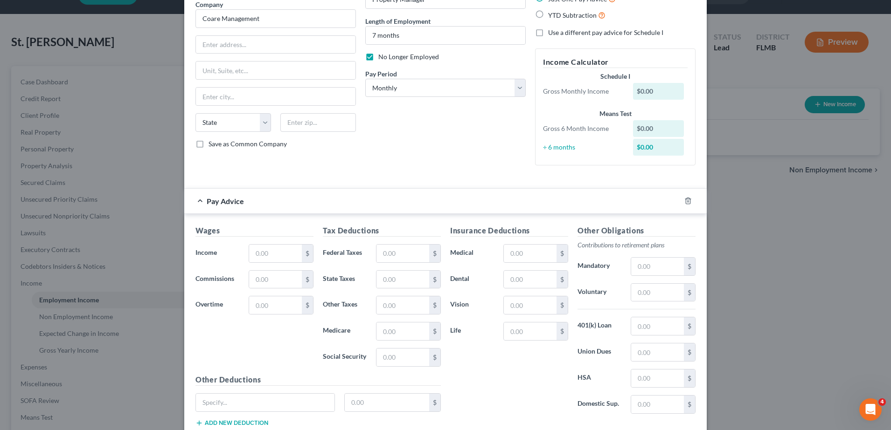
scroll to position [18, 0]
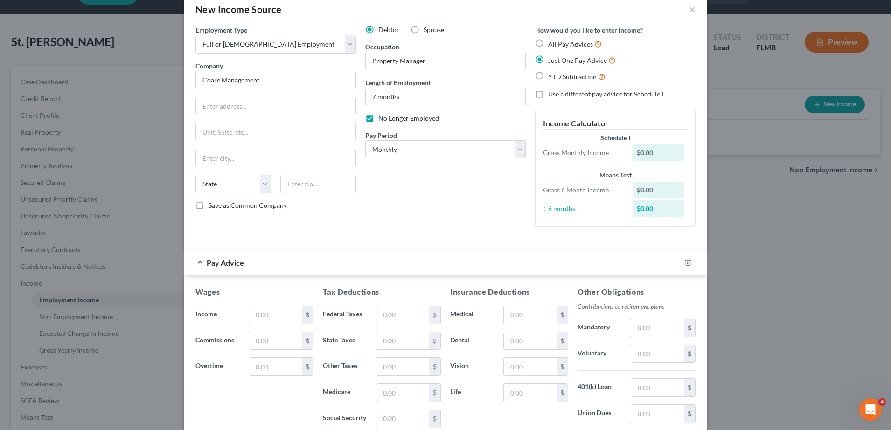
click at [548, 46] on label "All Pay Advices" at bounding box center [575, 44] width 54 height 11
click at [552, 45] on input "All Pay Advices" at bounding box center [555, 42] width 6 height 6
radio input "true"
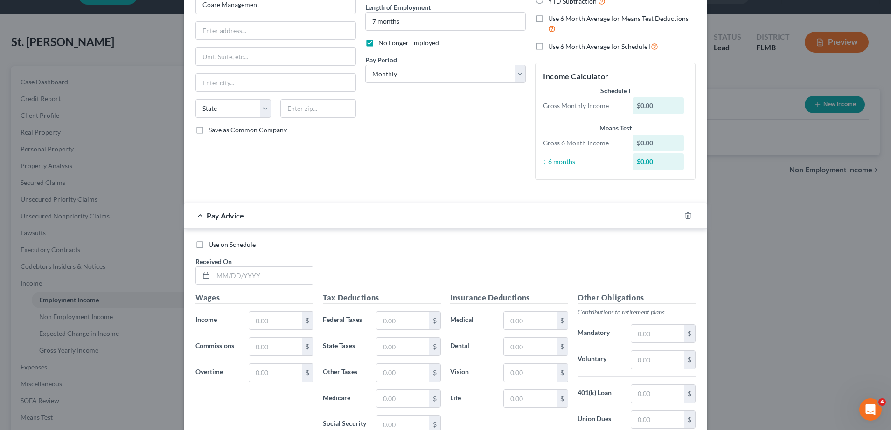
scroll to position [180, 0]
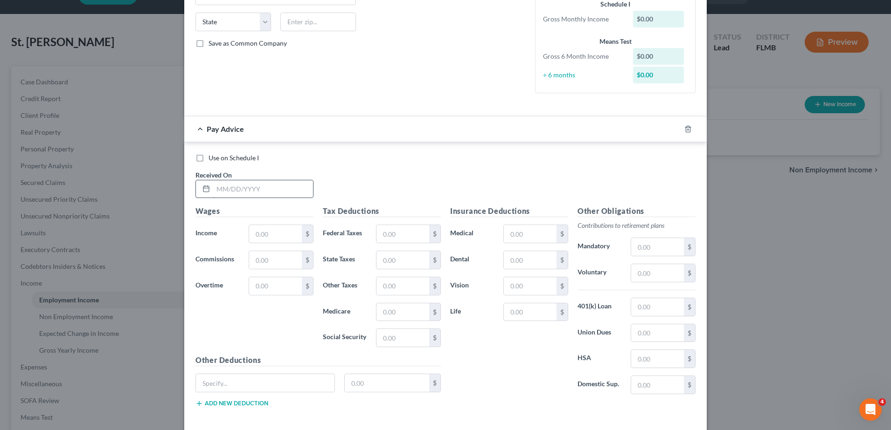
click at [248, 188] on input "text" at bounding box center [263, 189] width 100 height 18
type input "[DATE]"
click at [280, 235] on input "text" at bounding box center [275, 234] width 53 height 18
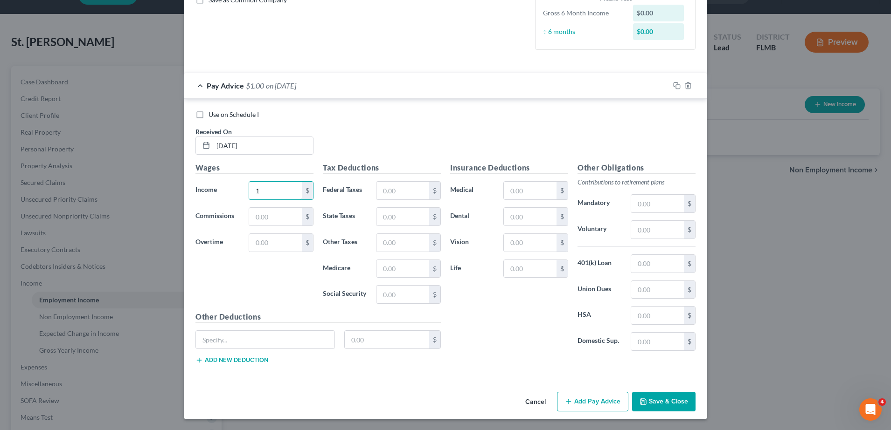
type input "1"
click at [668, 394] on button "Save & Close" at bounding box center [663, 402] width 63 height 20
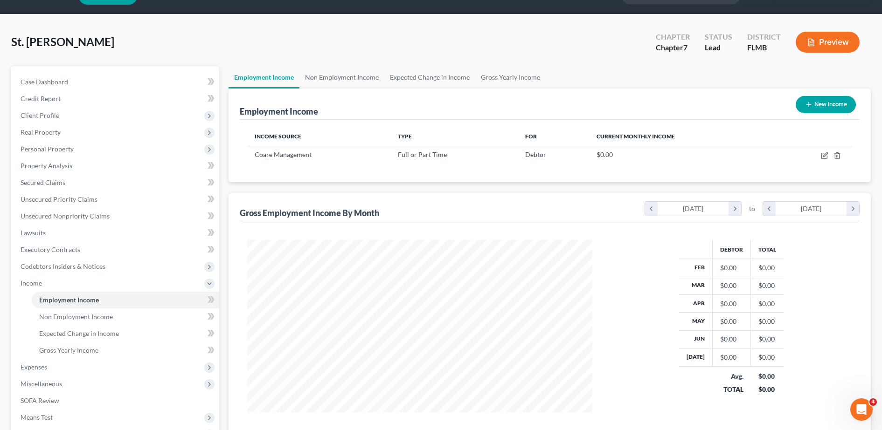
scroll to position [0, 0]
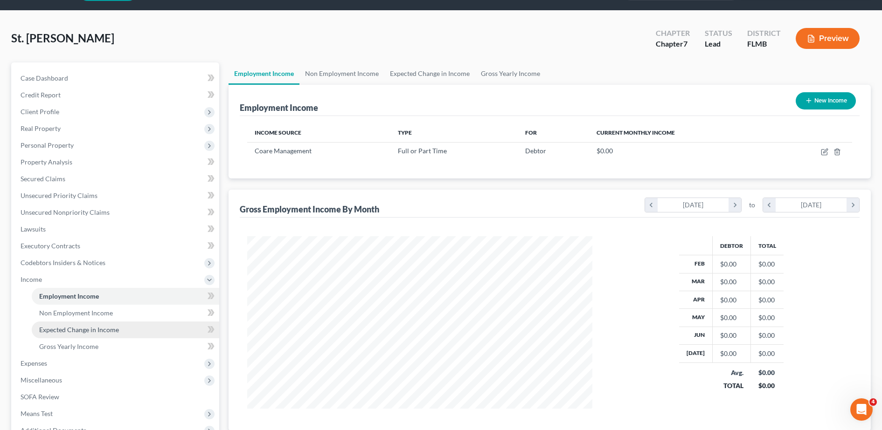
click at [100, 332] on span "Expected Change in Income" at bounding box center [79, 330] width 80 height 8
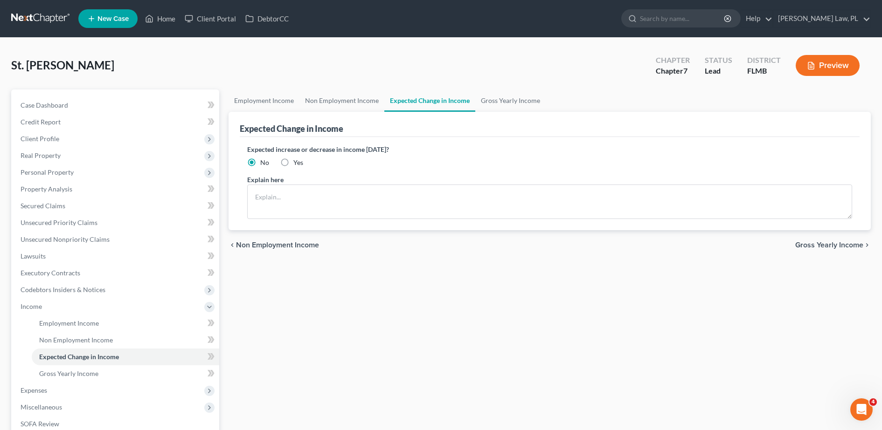
click at [293, 161] on label "Yes" at bounding box center [298, 162] width 10 height 9
click at [297, 161] on input "Yes" at bounding box center [300, 161] width 6 height 6
radio input "true"
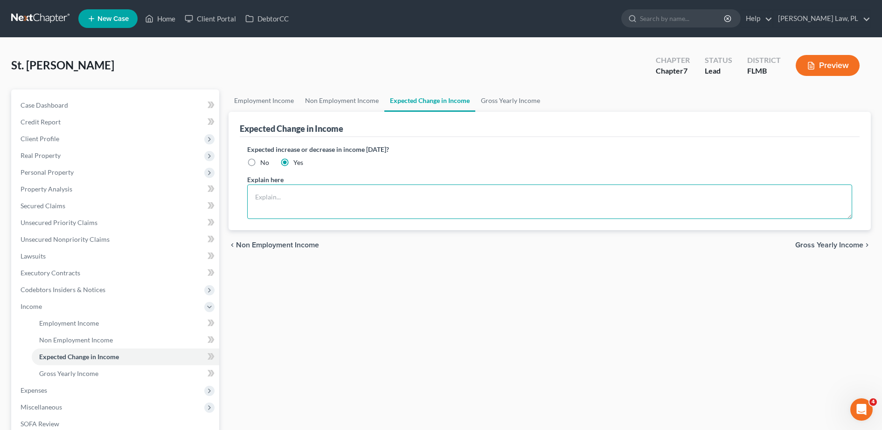
click at [290, 199] on textarea at bounding box center [549, 202] width 605 height 35
type textarea "Debtor is currently seeking employement within the y"
drag, startPoint x: 424, startPoint y: 198, endPoint x: 253, endPoint y: 190, distance: 171.3
click at [253, 190] on textarea "Debtor is currently seeking employement within the y" at bounding box center [549, 202] width 605 height 35
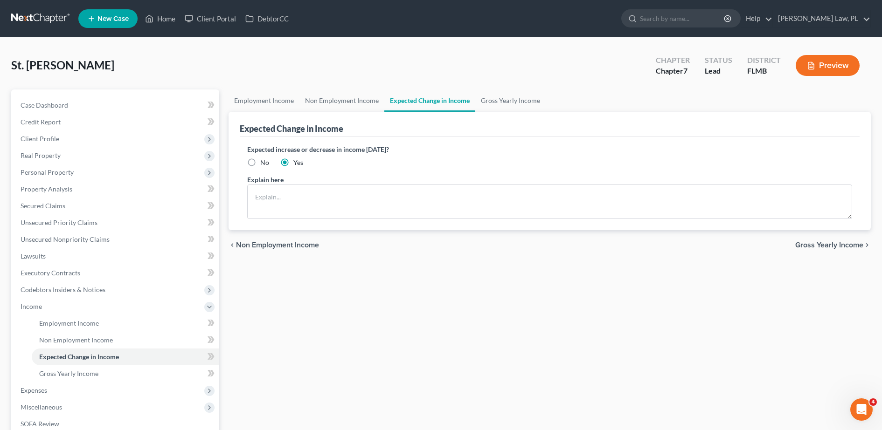
click at [310, 308] on div "Employment Income Non Employment Income Expected Change in Income Gross Yearly …" at bounding box center [549, 309] width 651 height 438
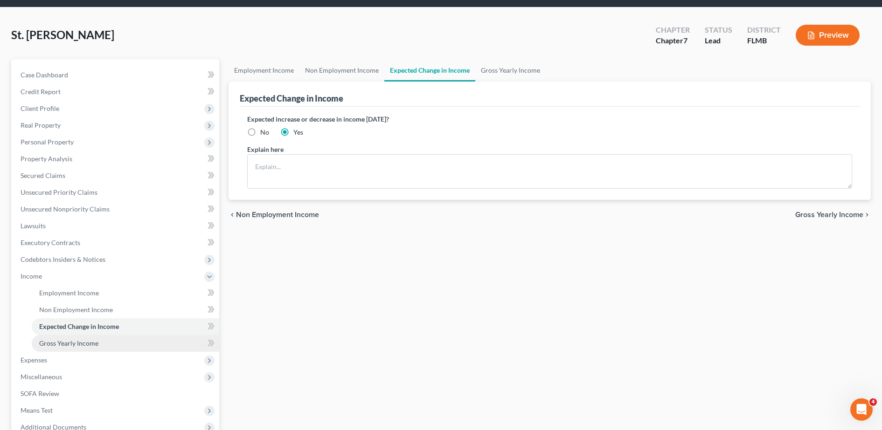
click at [101, 347] on link "Gross Yearly Income" at bounding box center [125, 343] width 187 height 17
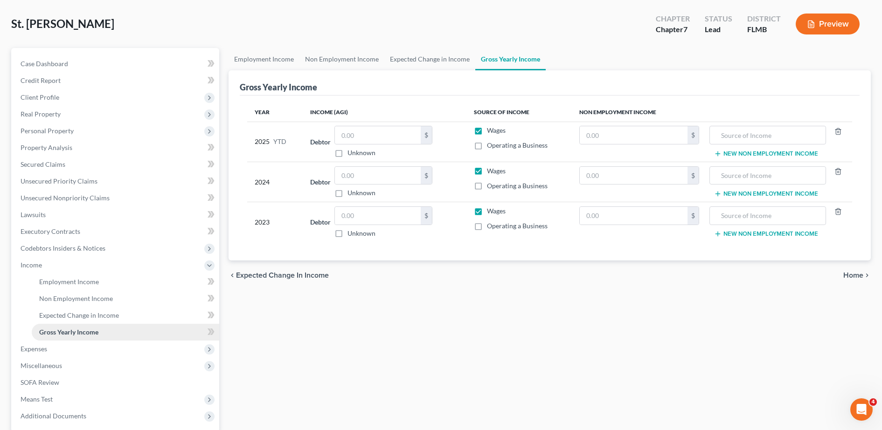
scroll to position [47, 0]
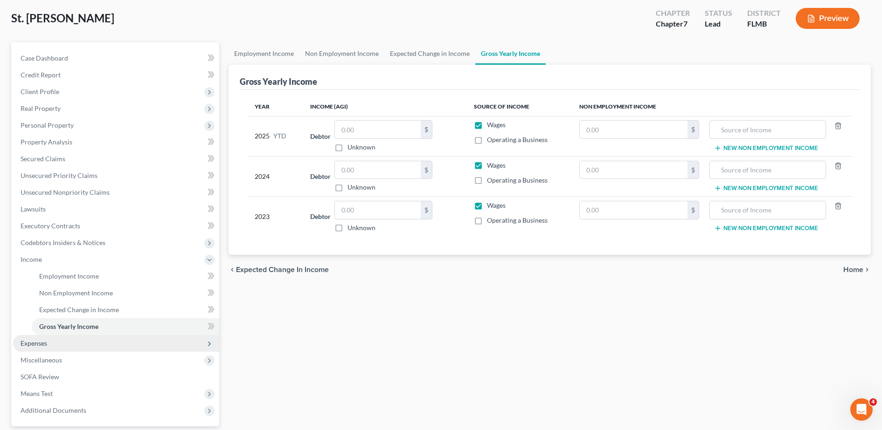
click at [75, 345] on span "Expenses" at bounding box center [116, 343] width 206 height 17
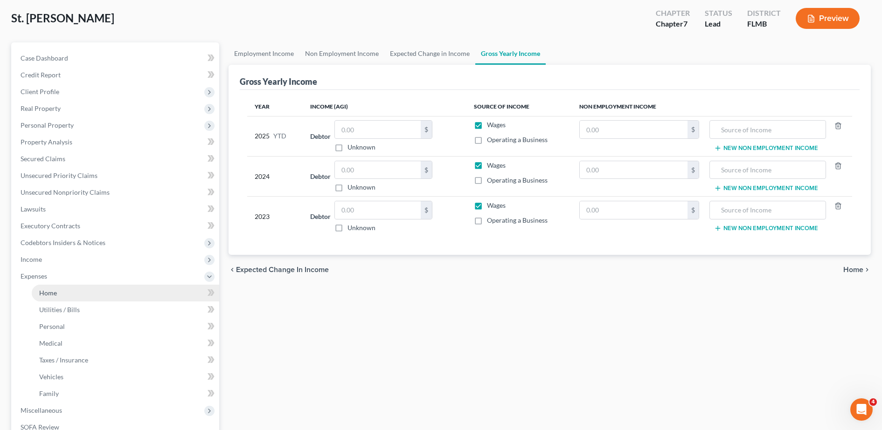
click at [73, 296] on link "Home" at bounding box center [125, 293] width 187 height 17
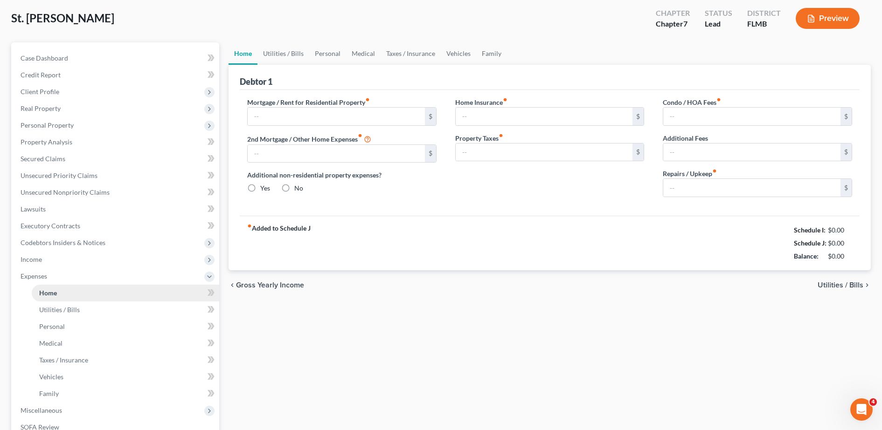
scroll to position [24, 0]
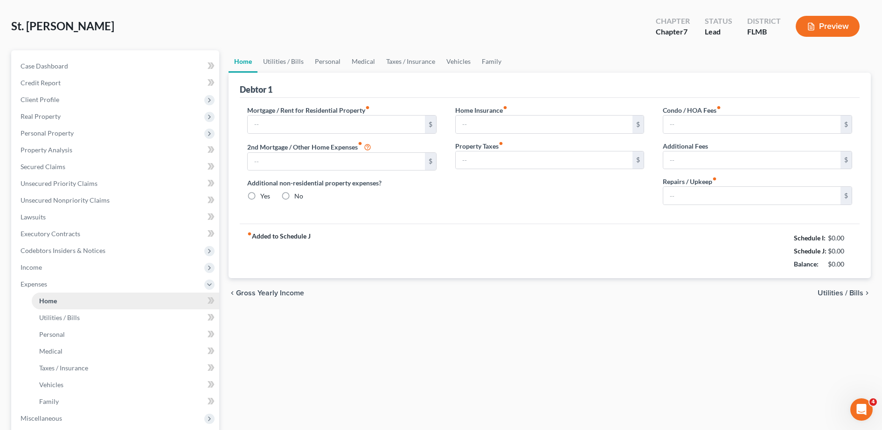
type input "0.00"
radio input "true"
type input "0.00"
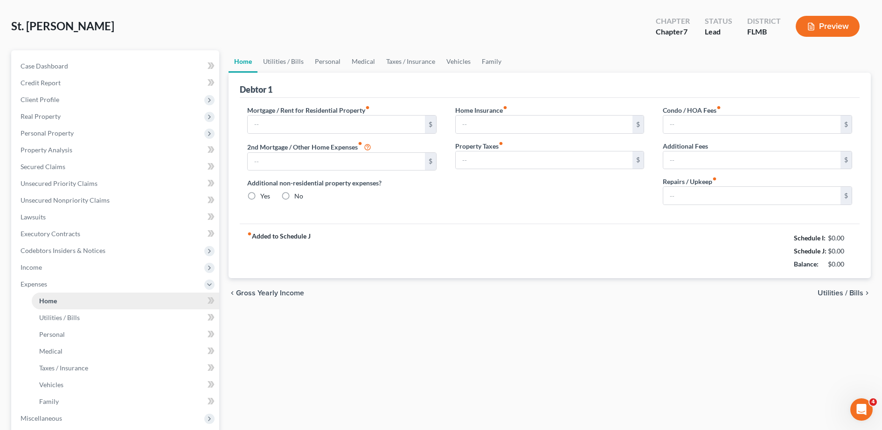
type input "0.00"
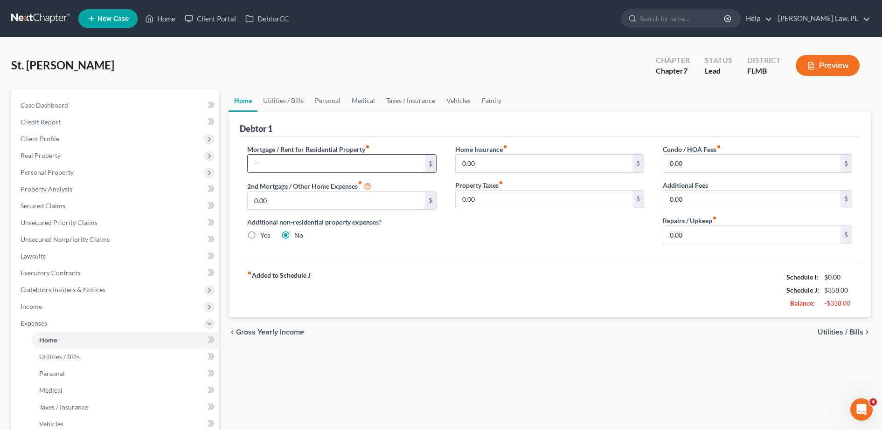
scroll to position [21, 0]
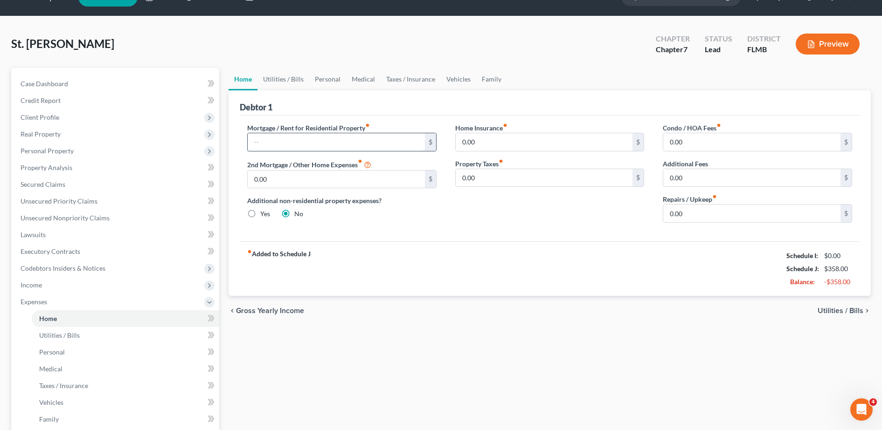
click at [268, 149] on input "text" at bounding box center [336, 142] width 177 height 18
type input "1,000.00"
click at [485, 231] on div "Mortgage / Rent for Residential Property fiber_manual_record 1,000.00 $ 2nd Mor…" at bounding box center [550, 179] width 620 height 126
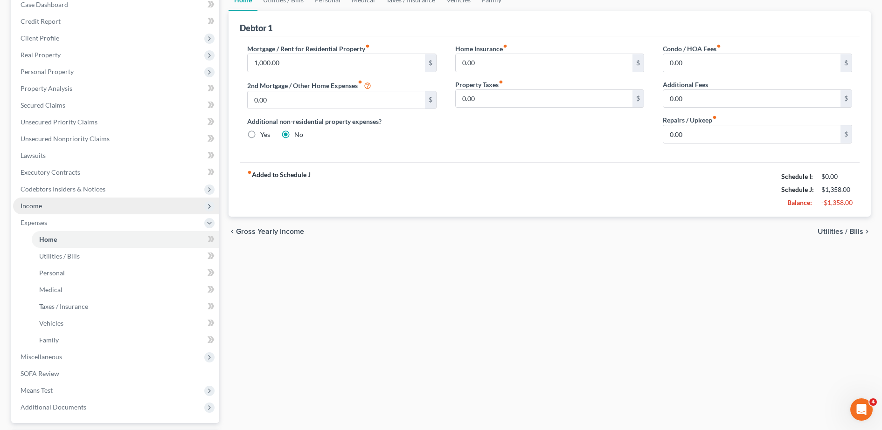
scroll to position [102, 0]
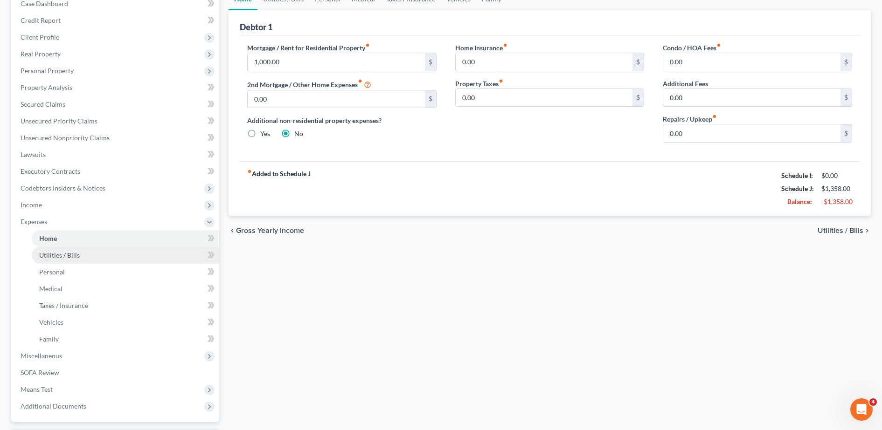
click at [92, 252] on link "Utilities / Bills" at bounding box center [125, 255] width 187 height 17
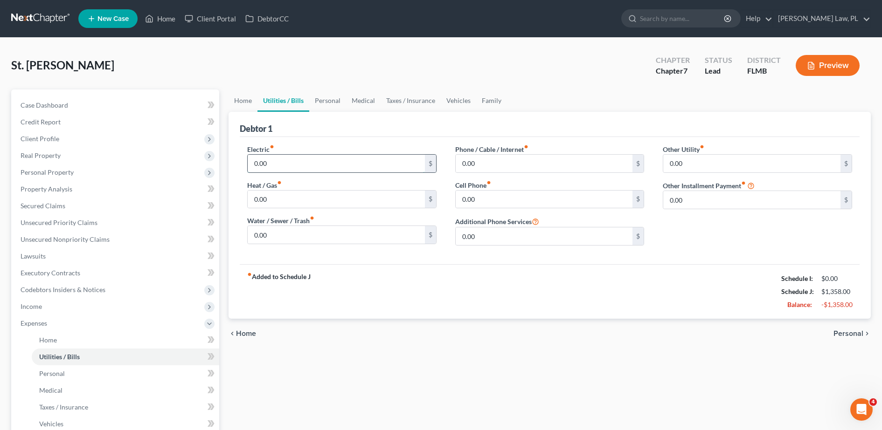
click at [284, 165] on input "0.00" at bounding box center [336, 164] width 177 height 18
click at [499, 166] on input "0.00" at bounding box center [544, 164] width 177 height 18
click at [486, 206] on input "0.00" at bounding box center [544, 200] width 177 height 18
type input "160.00"
click at [471, 265] on div "fiber_manual_record Added to Schedule J Schedule I: $0.00 Schedule J: $1,518.00…" at bounding box center [550, 291] width 620 height 55
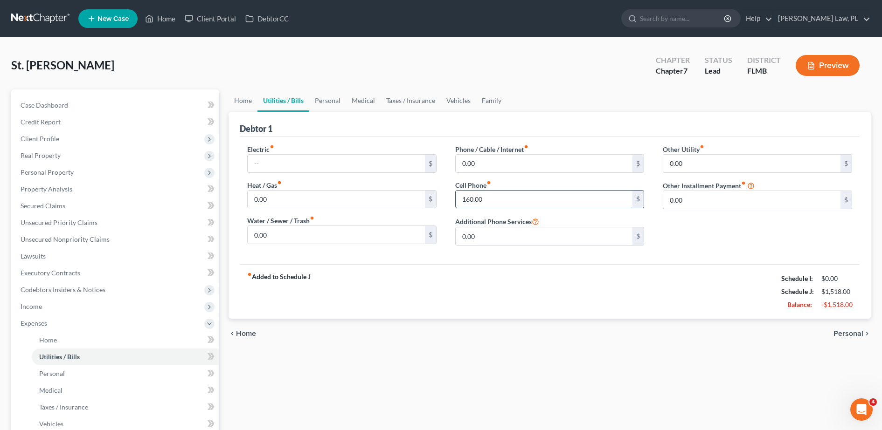
click at [518, 196] on input "160.00" at bounding box center [544, 200] width 177 height 18
click at [494, 301] on div "fiber_manual_record Added to Schedule J Schedule I: $0.00 Schedule J: $1,518.00…" at bounding box center [550, 291] width 620 height 55
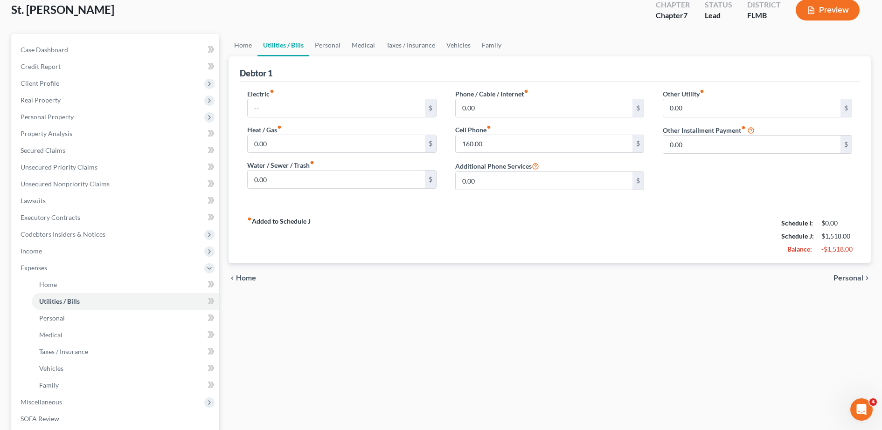
scroll to position [56, 0]
click at [698, 152] on input "0.00" at bounding box center [751, 144] width 177 height 18
type input "100.00"
click at [690, 205] on div "Electric fiber_manual_record $ Heat / Gas fiber_manual_record 0.00 $ Water / Se…" at bounding box center [550, 144] width 620 height 127
click at [720, 169] on input "text" at bounding box center [757, 170] width 188 height 18
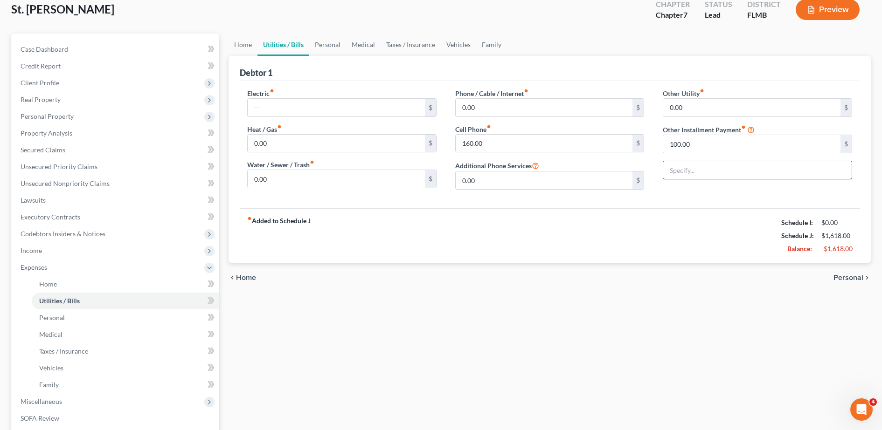
type input "l"
type input "Lawn Care"
click at [601, 280] on div "chevron_left Home Personal chevron_right" at bounding box center [549, 278] width 642 height 30
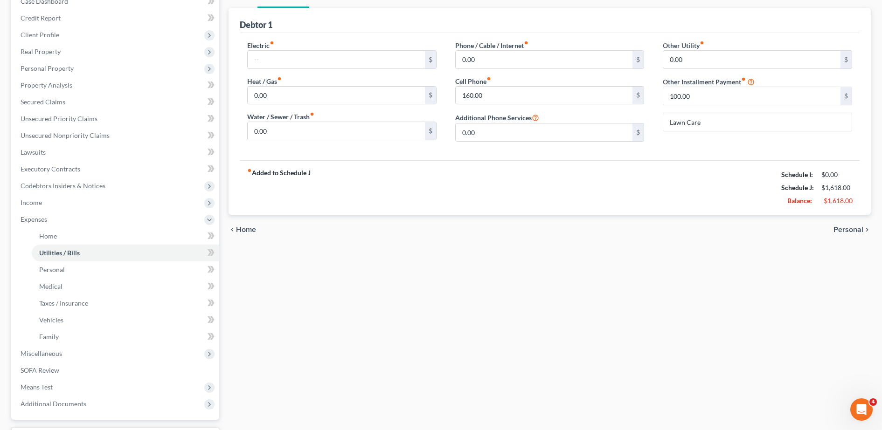
scroll to position [105, 0]
click at [83, 273] on link "Personal" at bounding box center [125, 269] width 187 height 17
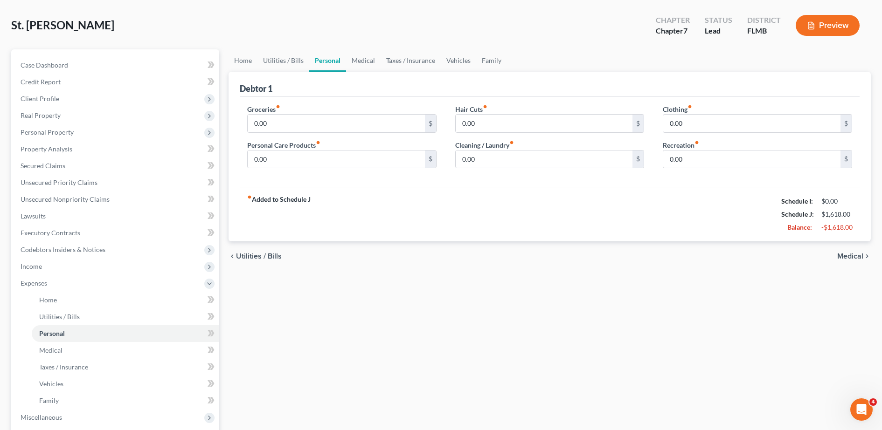
scroll to position [70, 0]
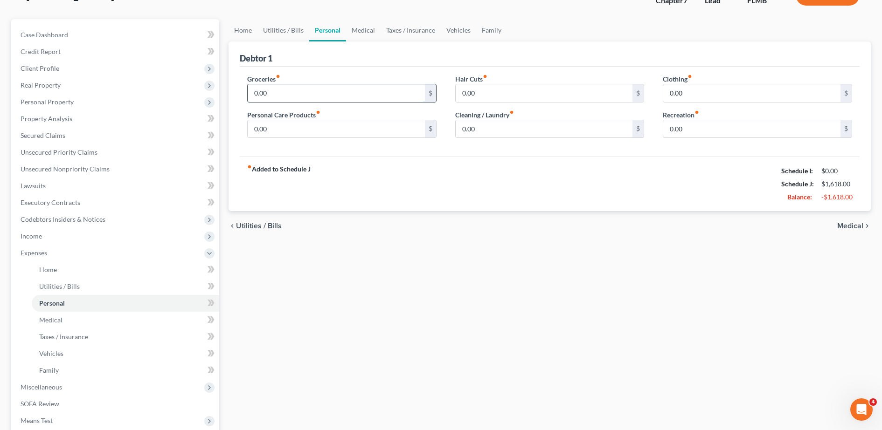
click at [305, 101] on input "0.00" at bounding box center [336, 93] width 177 height 18
type input "400.00"
click at [348, 215] on div "chevron_left Utilities / Bills Medical chevron_right" at bounding box center [549, 226] width 642 height 30
click at [285, 130] on input "0.00" at bounding box center [336, 127] width 177 height 18
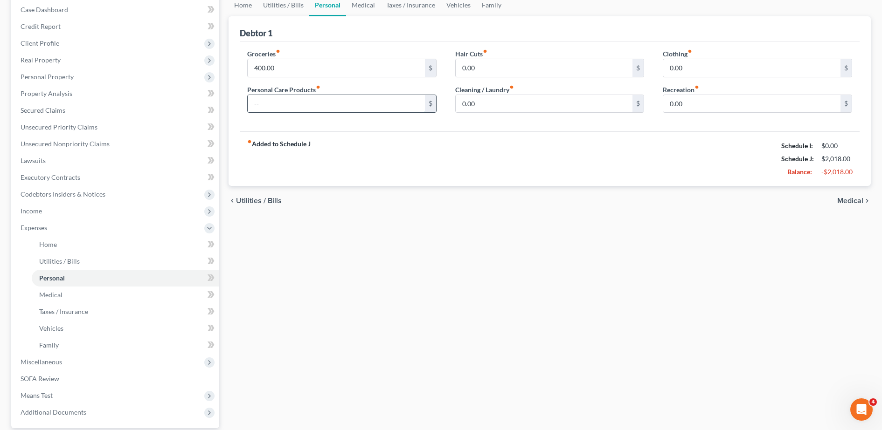
scroll to position [96, 0]
type input "50.00"
click at [517, 110] on input "0.00" at bounding box center [544, 104] width 177 height 18
type input "50.00"
click at [493, 126] on div "Groceries fiber_manual_record 400.00 $ Personal Care Products fiber_manual_reco…" at bounding box center [550, 86] width 620 height 90
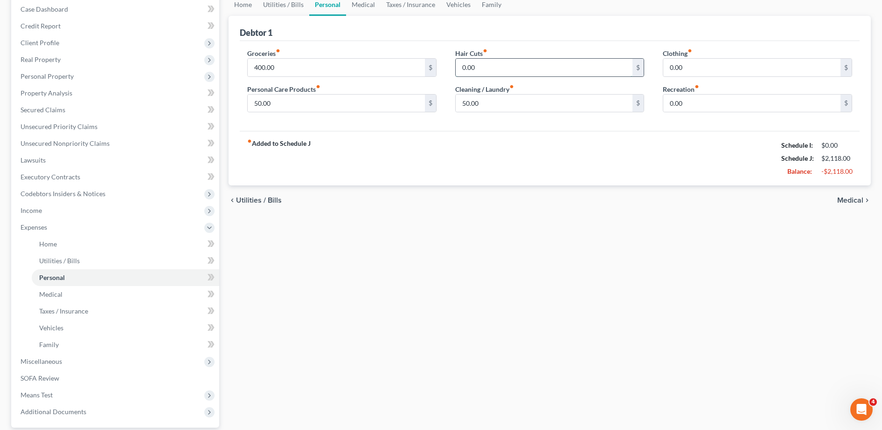
click at [488, 69] on input "0.00" at bounding box center [544, 68] width 177 height 18
type input "10.00"
click at [536, 37] on div "Debtor 1" at bounding box center [550, 28] width 620 height 25
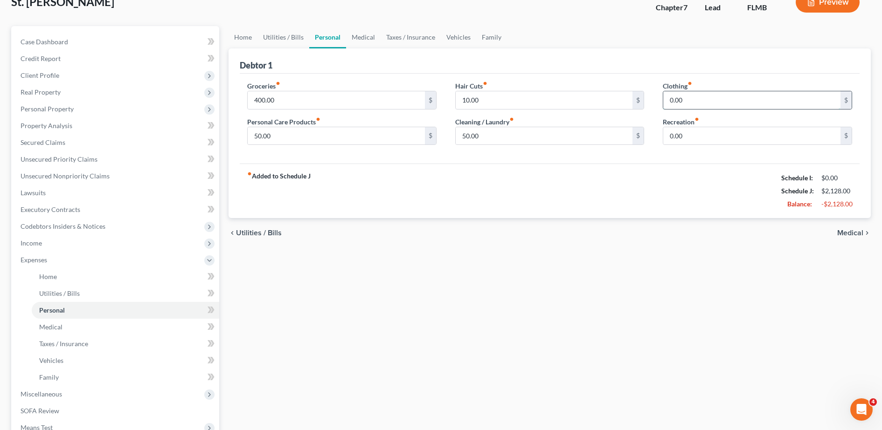
click at [716, 107] on input "0.00" at bounding box center [751, 100] width 177 height 18
type input "50.00"
click at [658, 67] on div "Debtor 1" at bounding box center [550, 60] width 620 height 25
click at [684, 132] on input "0.00" at bounding box center [751, 136] width 177 height 18
click at [574, 194] on div "fiber_manual_record Added to Schedule J Schedule I: $0.00 Schedule J: $2,178.00…" at bounding box center [550, 191] width 620 height 55
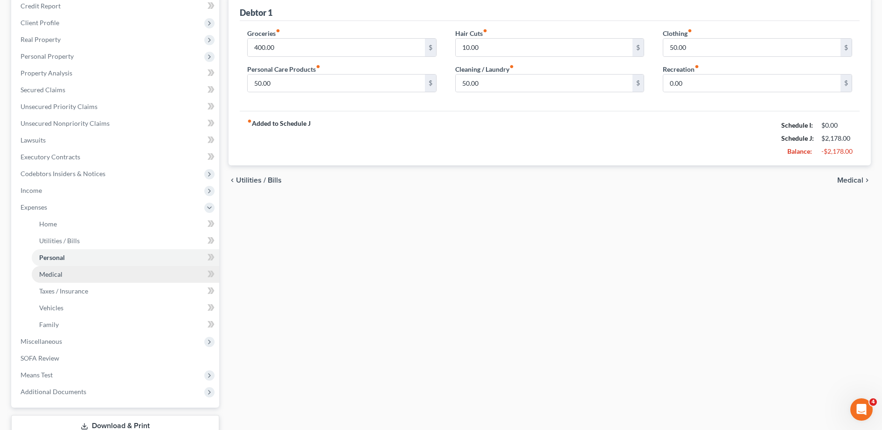
click at [141, 276] on link "Medical" at bounding box center [125, 274] width 187 height 17
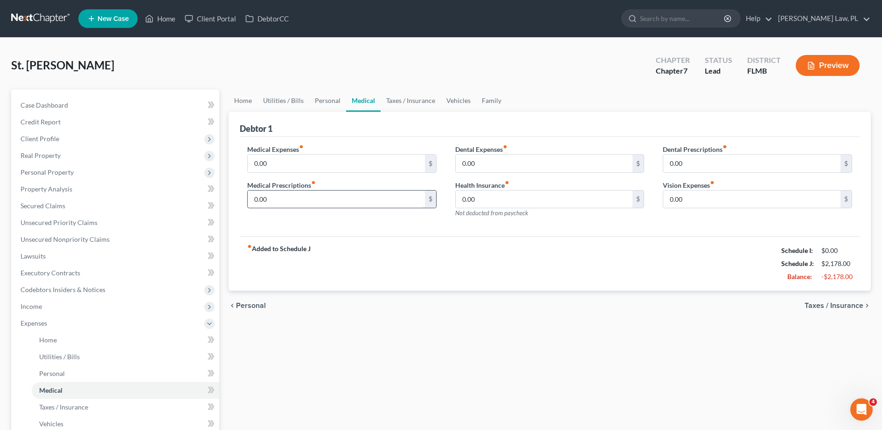
click at [309, 206] on input "0.00" at bounding box center [336, 200] width 177 height 18
type input "43.00"
click at [478, 172] on input "0.00" at bounding box center [544, 164] width 177 height 18
click at [489, 213] on span "Not deducted from paycheck" at bounding box center [491, 212] width 73 height 7
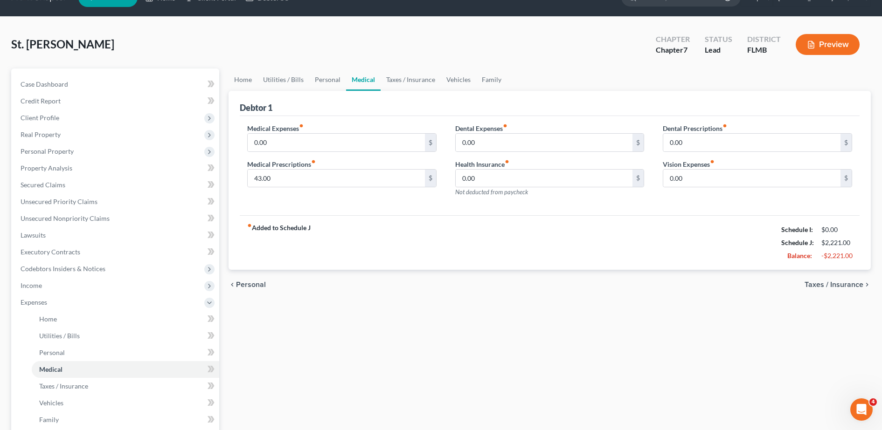
scroll to position [29, 0]
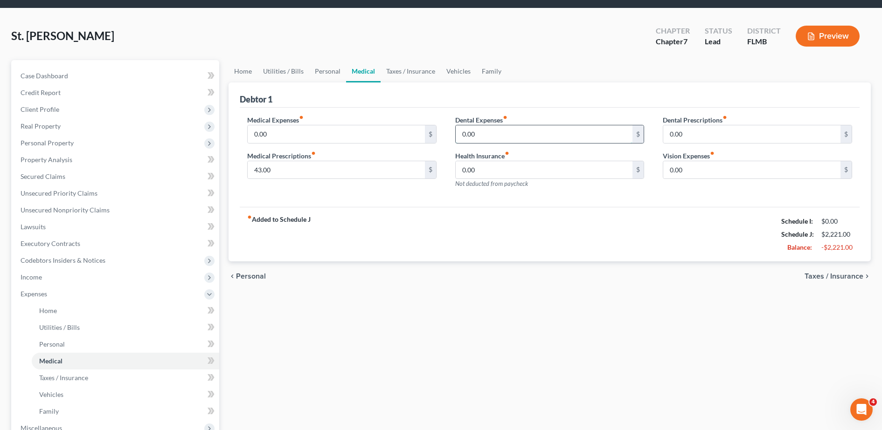
click at [498, 138] on input "0.00" at bounding box center [544, 134] width 177 height 18
click at [483, 164] on input "0.00" at bounding box center [544, 170] width 177 height 18
click at [491, 140] on input "0.00" at bounding box center [544, 134] width 177 height 18
type input "21.00"
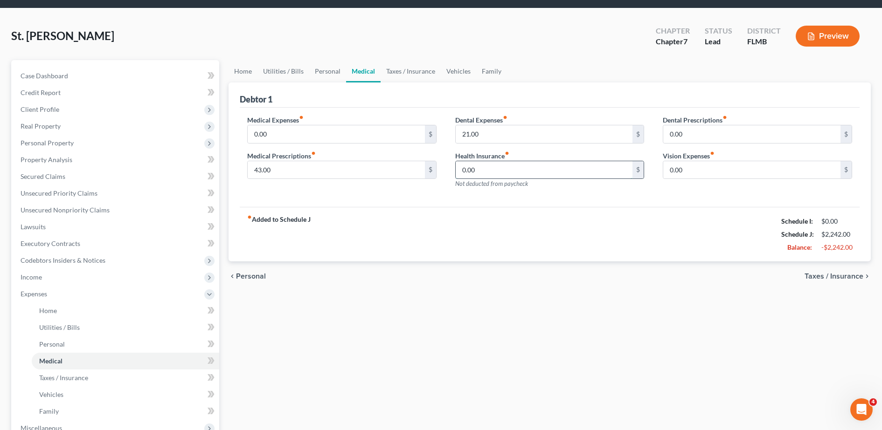
click at [498, 172] on input "0.00" at bounding box center [544, 170] width 177 height 18
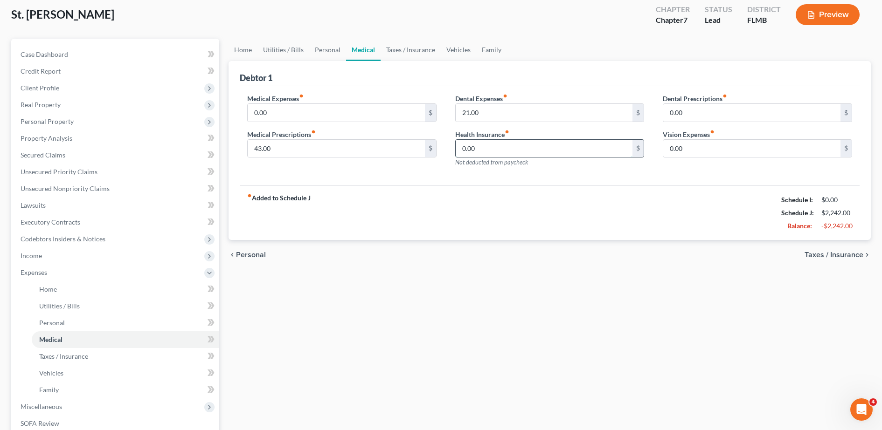
scroll to position [51, 0]
click at [509, 109] on input "21.00" at bounding box center [544, 113] width 177 height 18
click at [496, 143] on input "0.00" at bounding box center [544, 148] width 177 height 18
type input "185.00"
click at [601, 192] on div "fiber_manual_record Added to Schedule J Schedule I: $0.00 Schedule J: $2,406.00…" at bounding box center [550, 212] width 620 height 55
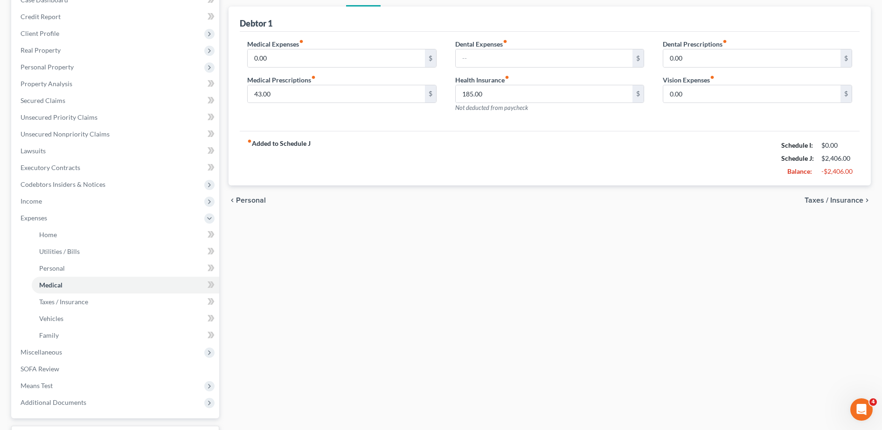
scroll to position [138, 0]
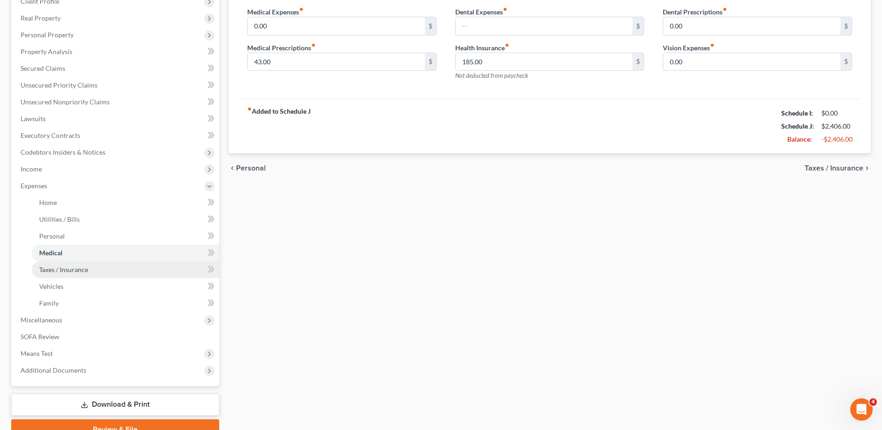
drag, startPoint x: 73, startPoint y: 273, endPoint x: 94, endPoint y: 266, distance: 22.3
click at [73, 273] on span "Taxes / Insurance" at bounding box center [63, 270] width 49 height 8
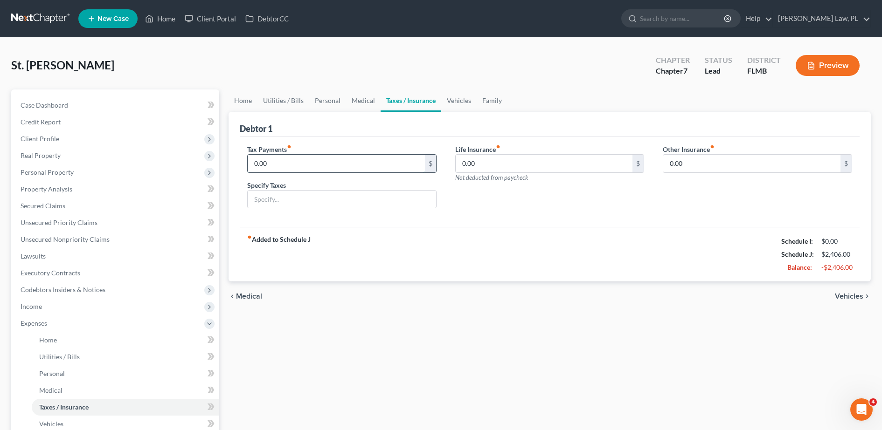
click at [283, 161] on input "0.00" at bounding box center [336, 164] width 177 height 18
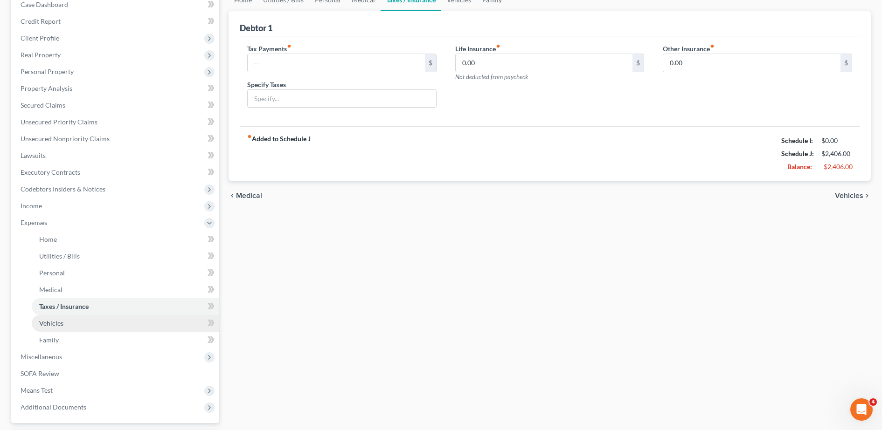
click at [59, 326] on span "Vehicles" at bounding box center [51, 323] width 24 height 8
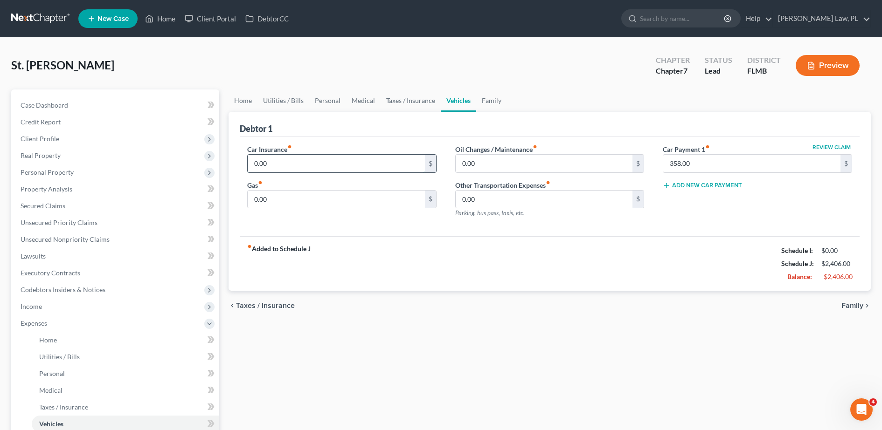
click at [314, 160] on input "0.00" at bounding box center [336, 164] width 177 height 18
type input "340.00"
click at [289, 205] on input "0.00" at bounding box center [336, 200] width 177 height 18
type input "80.00"
click at [506, 164] on input "0.00" at bounding box center [544, 164] width 177 height 18
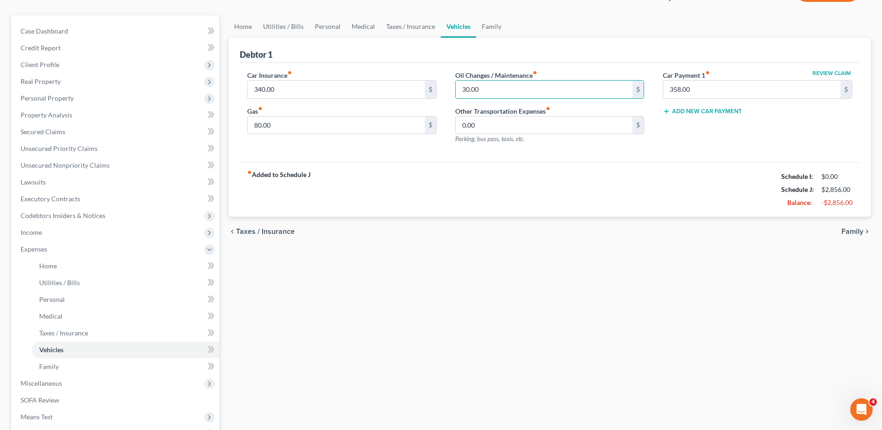
scroll to position [77, 0]
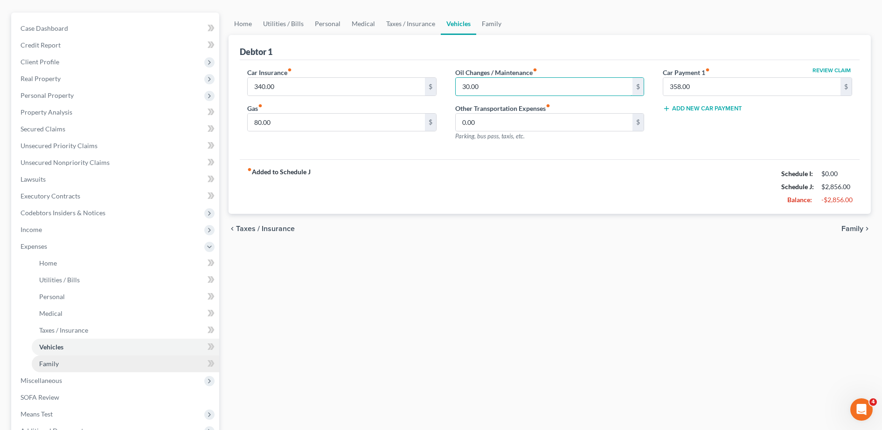
type input "30.00"
click at [83, 361] on link "Family" at bounding box center [125, 364] width 187 height 17
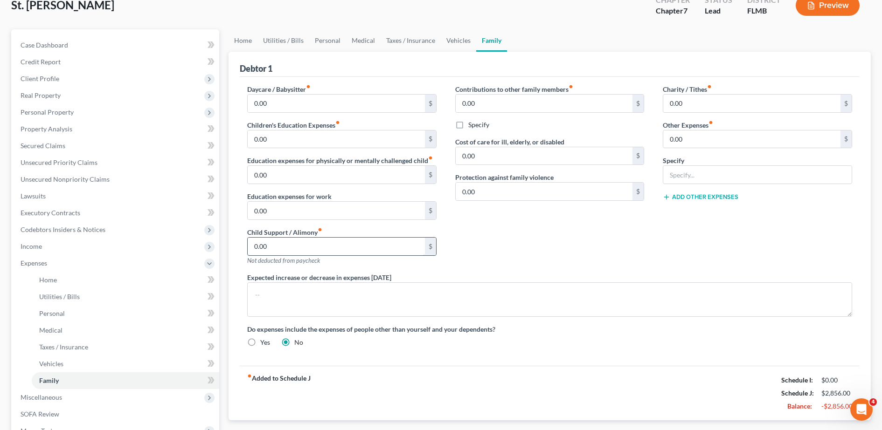
scroll to position [48, 0]
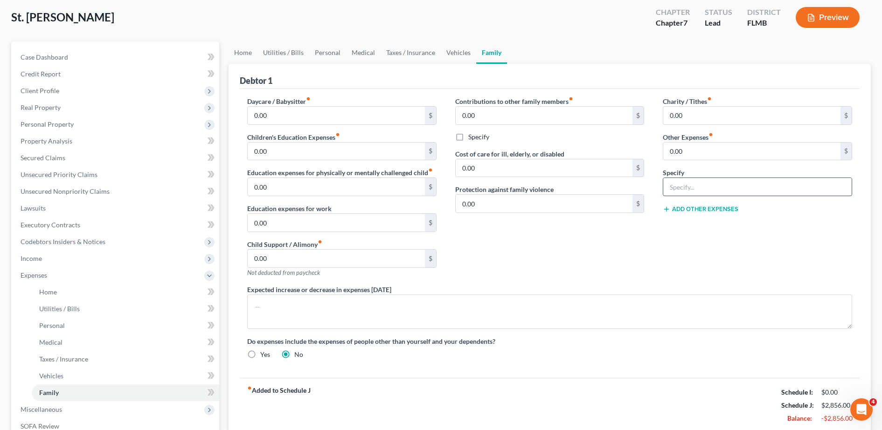
click at [687, 187] on input "text" at bounding box center [757, 187] width 188 height 18
type input "Pet Expenses"
click at [716, 153] on input "0.00" at bounding box center [751, 152] width 177 height 18
type input "200.00"
click at [656, 270] on div "Charity / Tithes fiber_manual_record 0.00 $ Other Expenses fiber_manual_record …" at bounding box center [757, 191] width 208 height 188
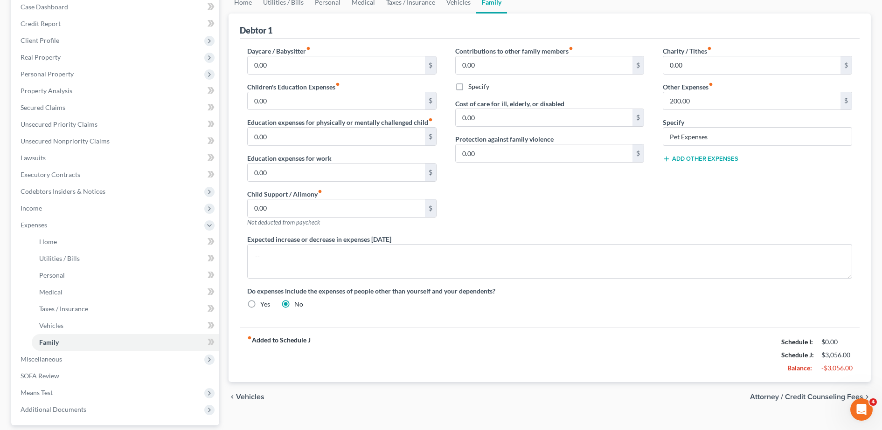
scroll to position [0, 0]
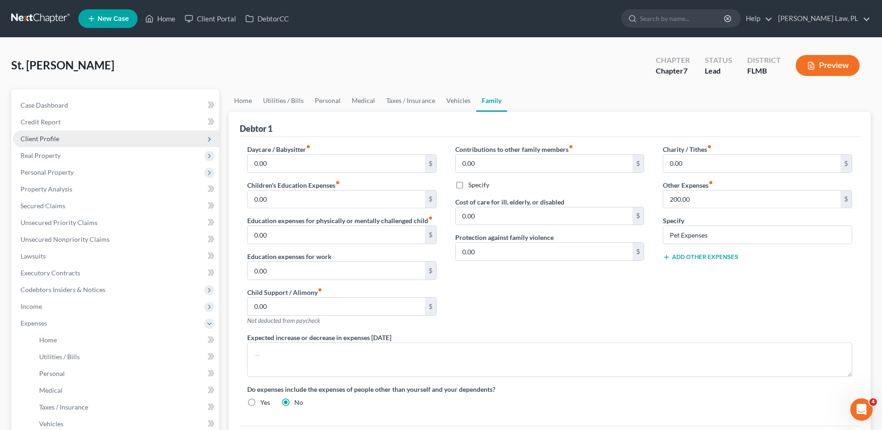
click at [77, 143] on span "Client Profile" at bounding box center [116, 139] width 206 height 17
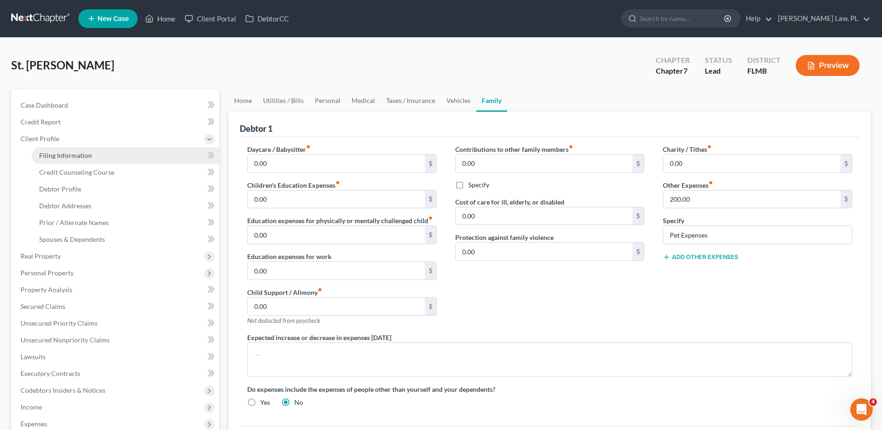
click at [73, 150] on link "Filing Information" at bounding box center [125, 155] width 187 height 17
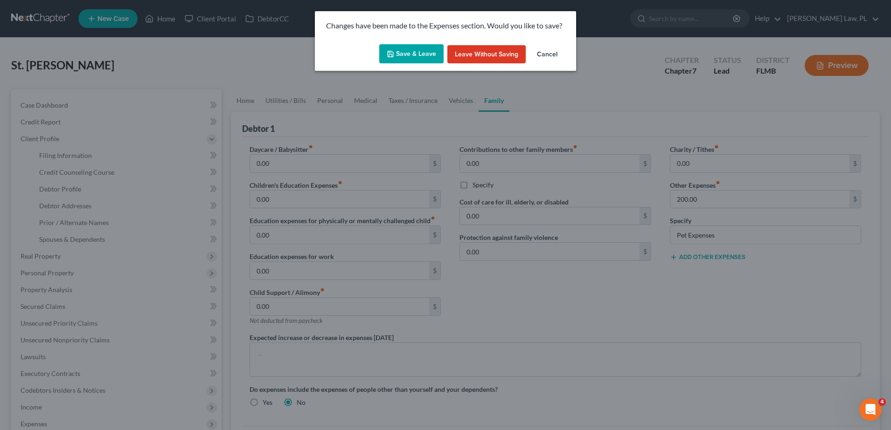
click at [410, 54] on button "Save & Leave" at bounding box center [411, 54] width 64 height 20
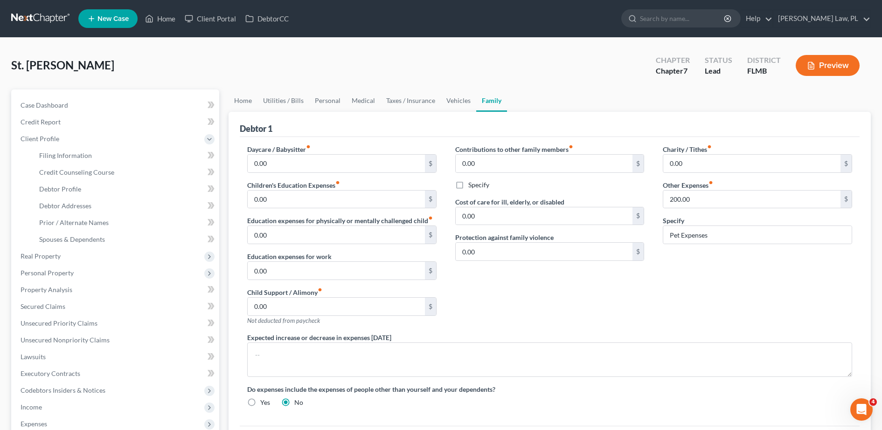
select select "1"
select select "0"
select select "15"
select select "0"
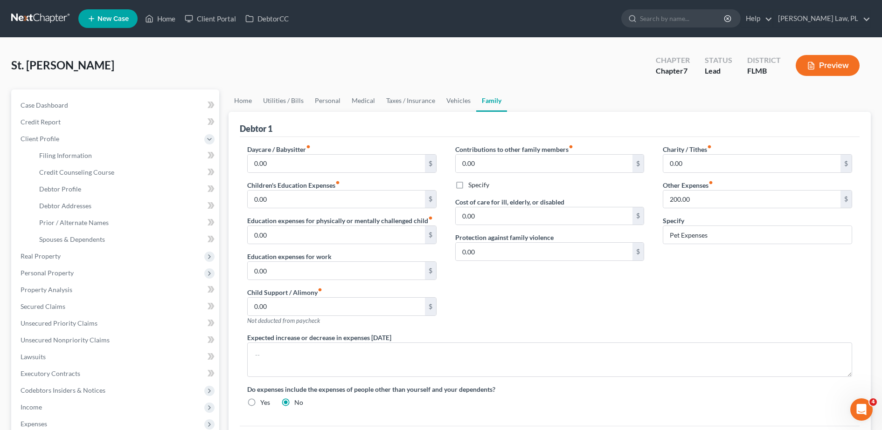
select select "9"
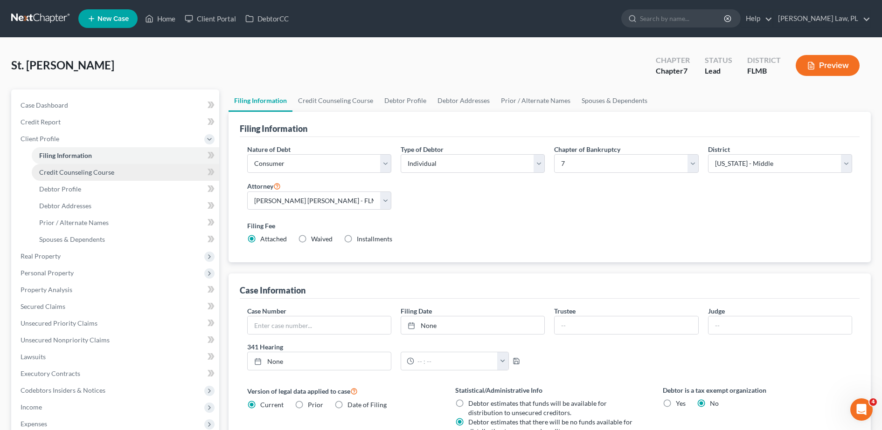
click at [124, 175] on link "Credit Counseling Course" at bounding box center [125, 172] width 187 height 17
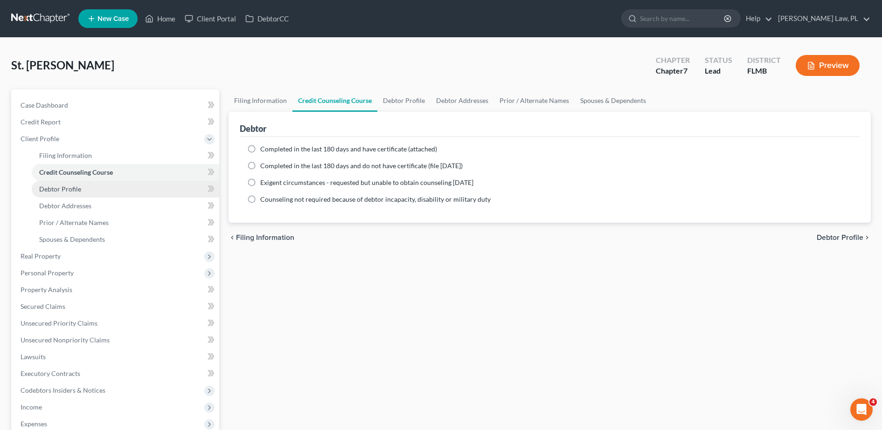
click at [116, 193] on link "Debtor Profile" at bounding box center [125, 189] width 187 height 17
select select "0"
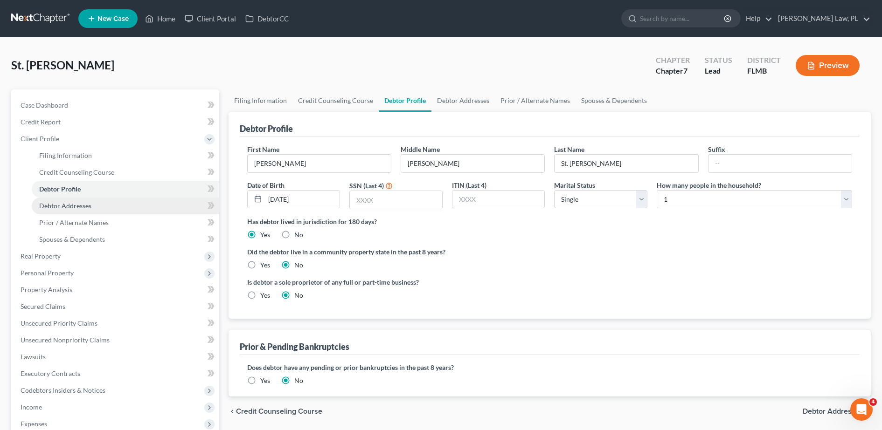
click at [108, 204] on link "Debtor Addresses" at bounding box center [125, 206] width 187 height 17
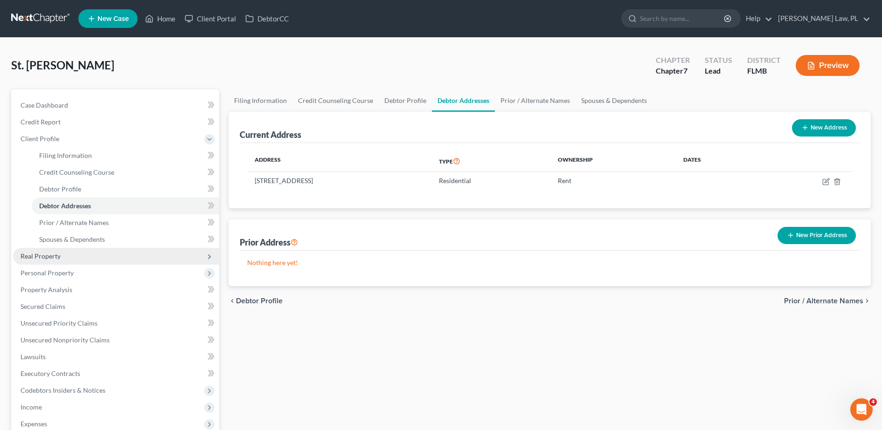
click at [90, 251] on span "Real Property" at bounding box center [116, 256] width 206 height 17
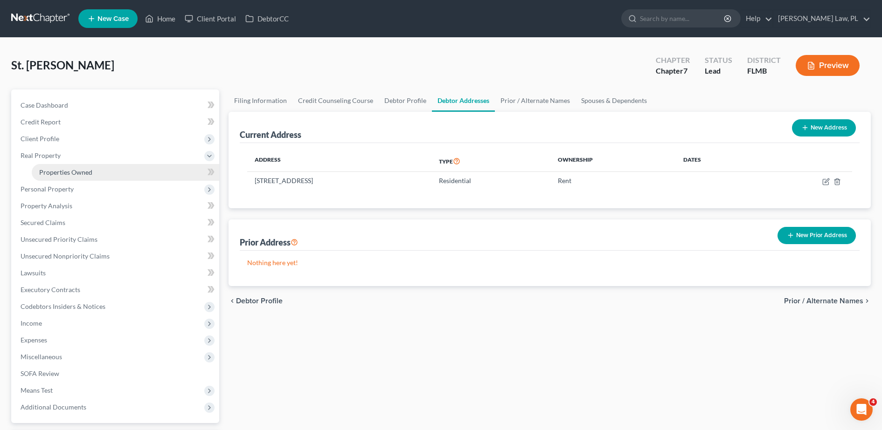
click at [99, 177] on link "Properties Owned" at bounding box center [125, 172] width 187 height 17
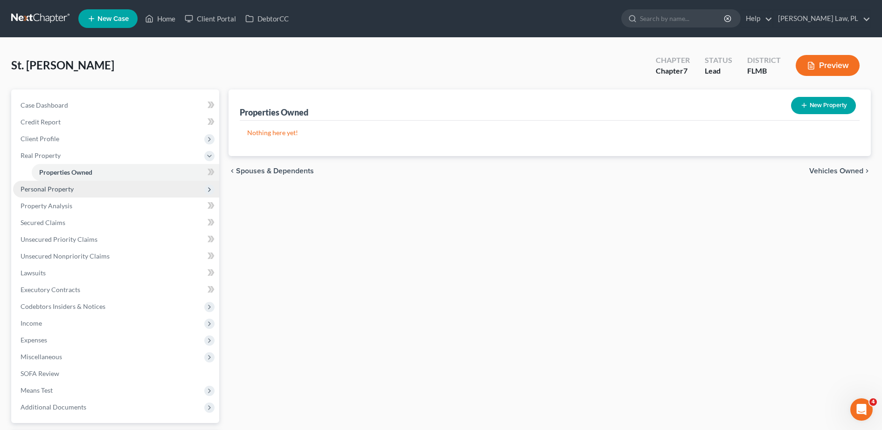
click at [83, 190] on span "Personal Property" at bounding box center [116, 189] width 206 height 17
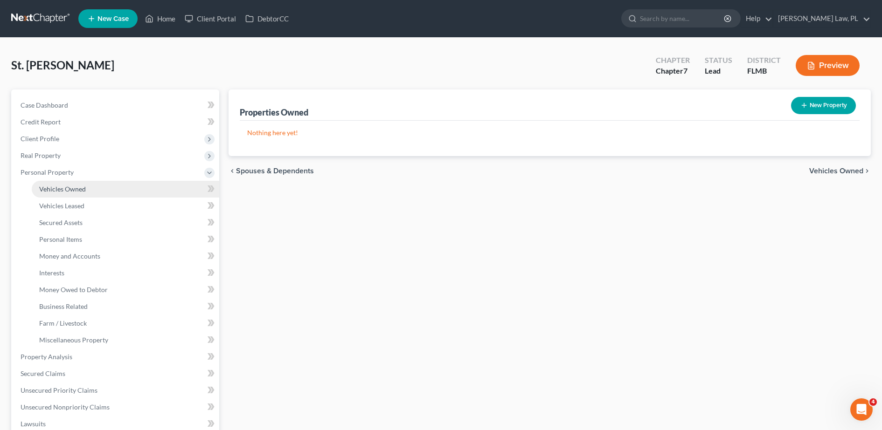
click at [87, 186] on link "Vehicles Owned" at bounding box center [125, 189] width 187 height 17
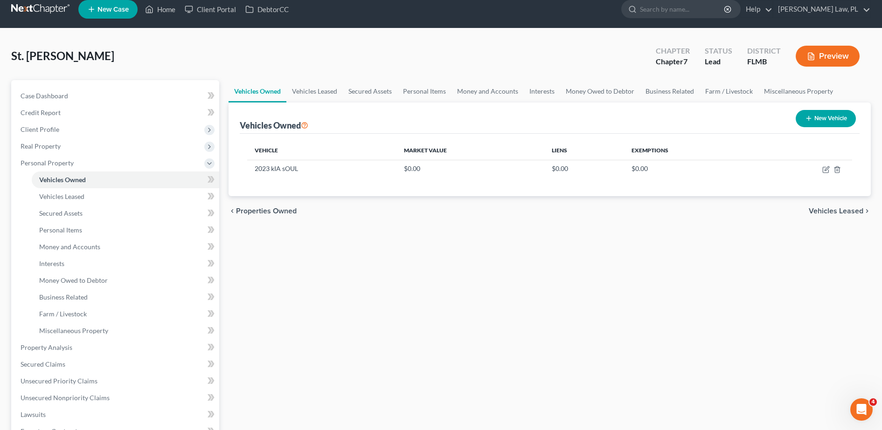
scroll to position [7, 0]
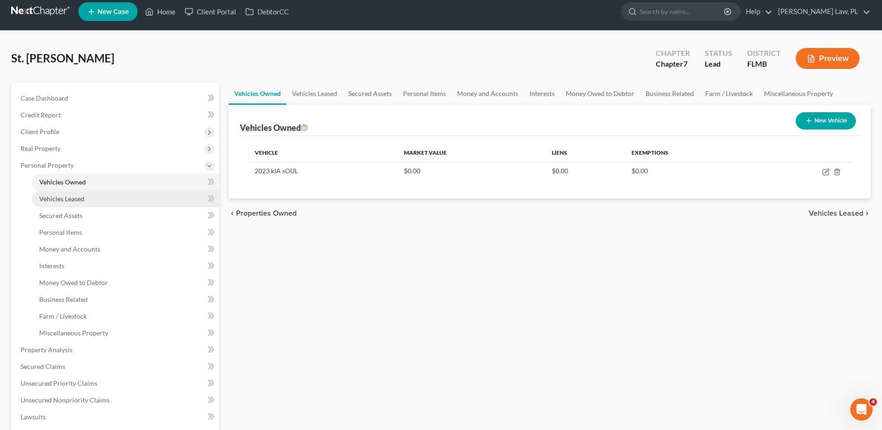
click at [98, 204] on link "Vehicles Leased" at bounding box center [125, 199] width 187 height 17
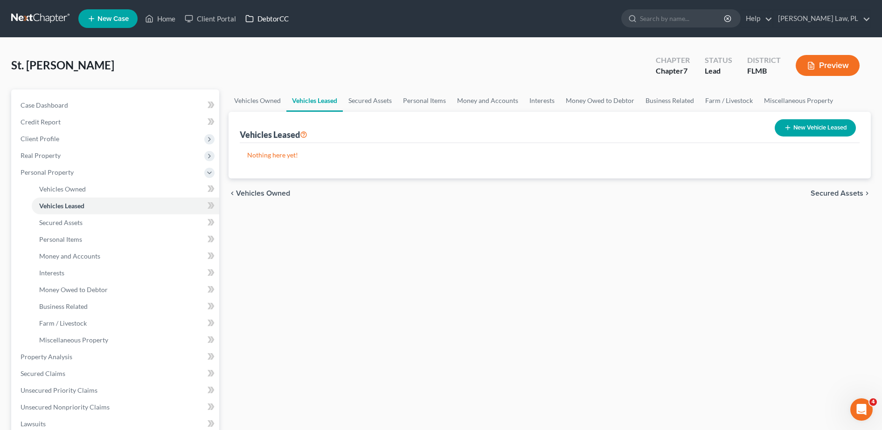
click at [266, 24] on link "DebtorCC" at bounding box center [267, 18] width 53 height 17
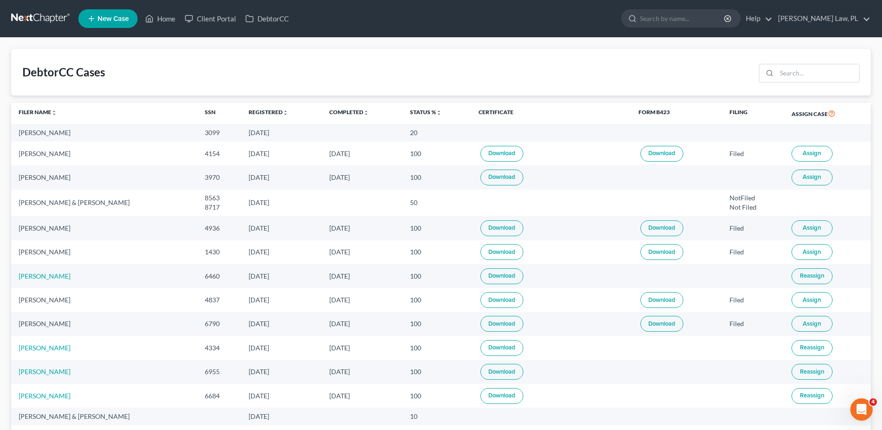
drag, startPoint x: 237, startPoint y: 132, endPoint x: 299, endPoint y: 130, distance: 62.5
click at [299, 130] on td "[DATE]" at bounding box center [281, 132] width 81 height 17
drag, startPoint x: 299, startPoint y: 130, endPoint x: 196, endPoint y: 134, distance: 103.6
click at [197, 134] on td "3099" at bounding box center [219, 132] width 44 height 17
drag, startPoint x: 196, startPoint y: 134, endPoint x: 282, endPoint y: 141, distance: 86.5
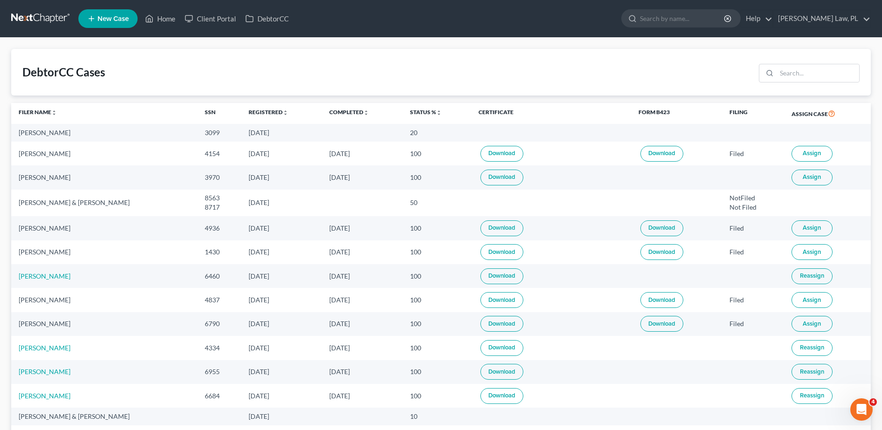
click at [282, 141] on tr "[PERSON_NAME] Pierre 3099 [DATE] 20" at bounding box center [440, 132] width 859 height 17
drag, startPoint x: 282, startPoint y: 141, endPoint x: 350, endPoint y: 135, distance: 67.8
click at [350, 135] on td at bounding box center [362, 132] width 81 height 17
drag, startPoint x: 277, startPoint y: 137, endPoint x: 241, endPoint y: 134, distance: 35.5
click at [241, 134] on td "[DATE]" at bounding box center [281, 132] width 81 height 17
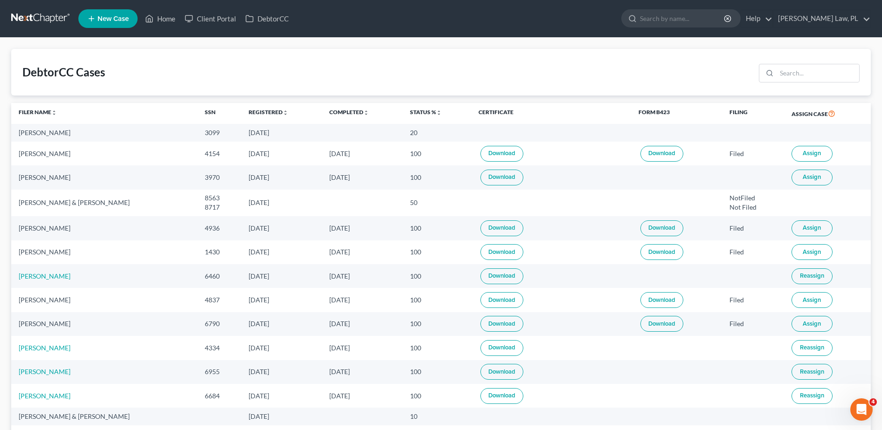
drag, startPoint x: 241, startPoint y: 134, endPoint x: 223, endPoint y: 136, distance: 18.3
click at [223, 136] on div "3099" at bounding box center [219, 132] width 29 height 9
drag, startPoint x: 226, startPoint y: 136, endPoint x: 282, endPoint y: 141, distance: 55.7
drag, startPoint x: 282, startPoint y: 141, endPoint x: 368, endPoint y: 139, distance: 86.7
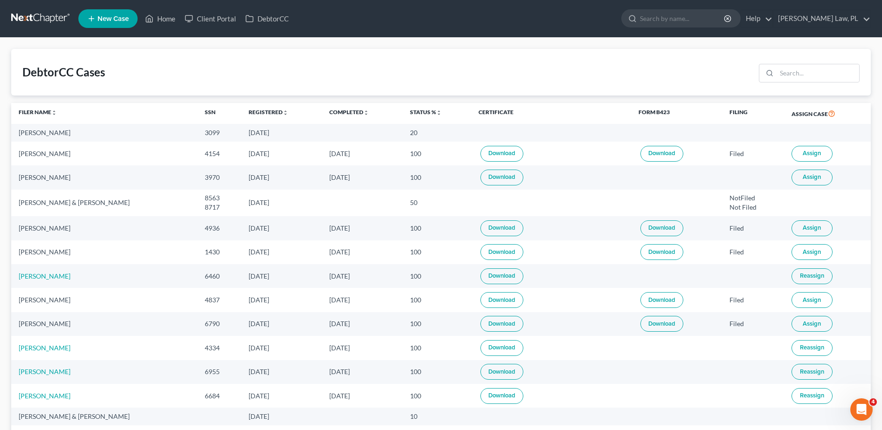
click at [368, 139] on td at bounding box center [362, 132] width 81 height 17
click at [169, 125] on td "[PERSON_NAME]" at bounding box center [104, 132] width 186 height 17
drag, startPoint x: 18, startPoint y: 131, endPoint x: 91, endPoint y: 135, distance: 73.3
click at [91, 135] on td "[PERSON_NAME]" at bounding box center [104, 132] width 186 height 17
click at [217, 137] on div "3099" at bounding box center [219, 132] width 29 height 9
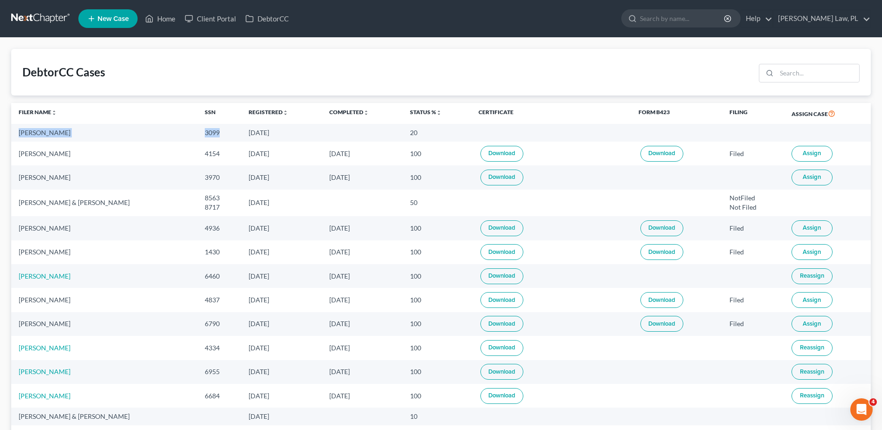
drag, startPoint x: 17, startPoint y: 132, endPoint x: 220, endPoint y: 138, distance: 202.5
click at [220, 138] on tr "[PERSON_NAME] Pierre 3099 [DATE] 20" at bounding box center [440, 132] width 859 height 17
drag, startPoint x: 220, startPoint y: 138, endPoint x: 336, endPoint y: 122, distance: 117.2
click at [336, 122] on th "Completed unfold_more expand_more expand_less" at bounding box center [362, 113] width 81 height 21
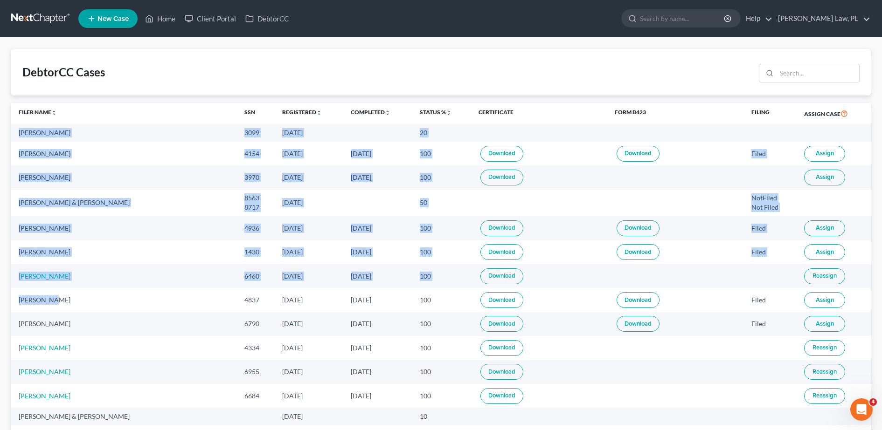
drag, startPoint x: 19, startPoint y: 134, endPoint x: 177, endPoint y: 305, distance: 233.0
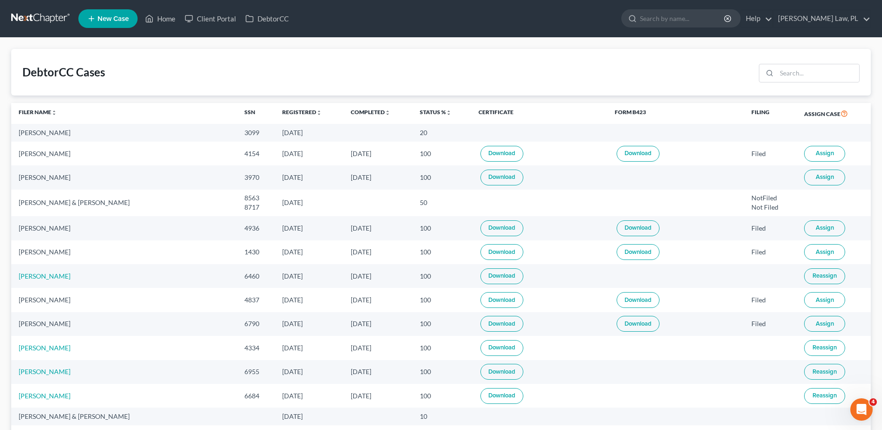
click at [226, 93] on div "DebtorCC Cases" at bounding box center [440, 72] width 859 height 47
click at [152, 18] on icon at bounding box center [149, 18] width 8 height 11
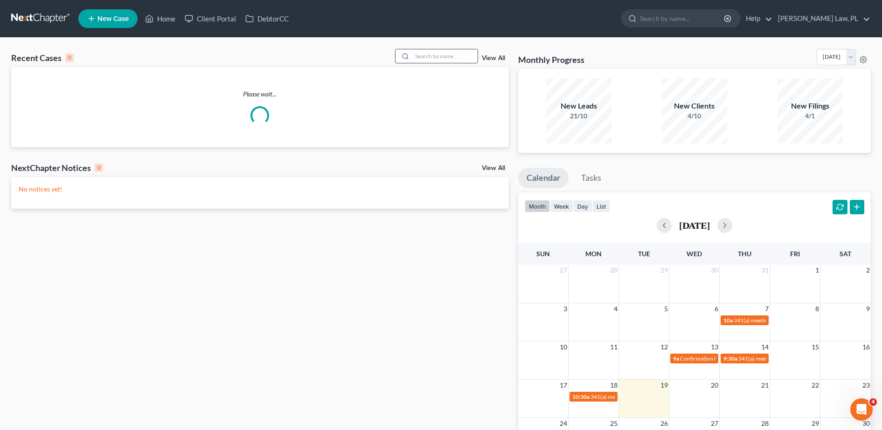
click at [453, 50] on input "search" at bounding box center [444, 56] width 65 height 14
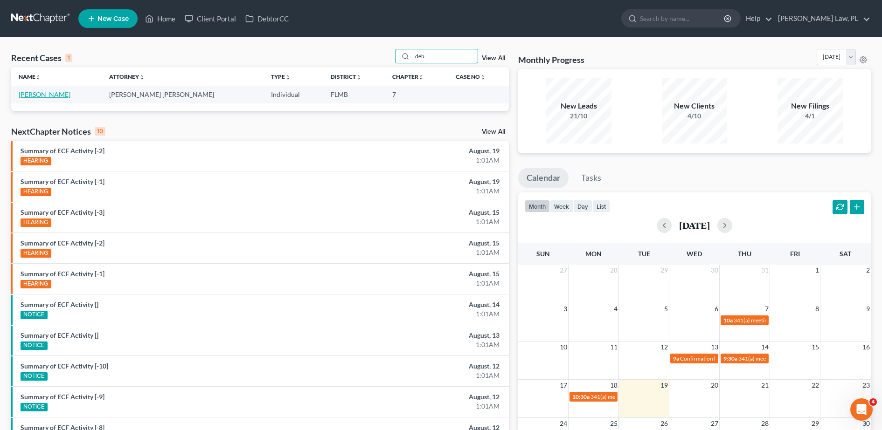
type input "deb"
click at [52, 93] on link "[PERSON_NAME]" at bounding box center [45, 94] width 52 height 8
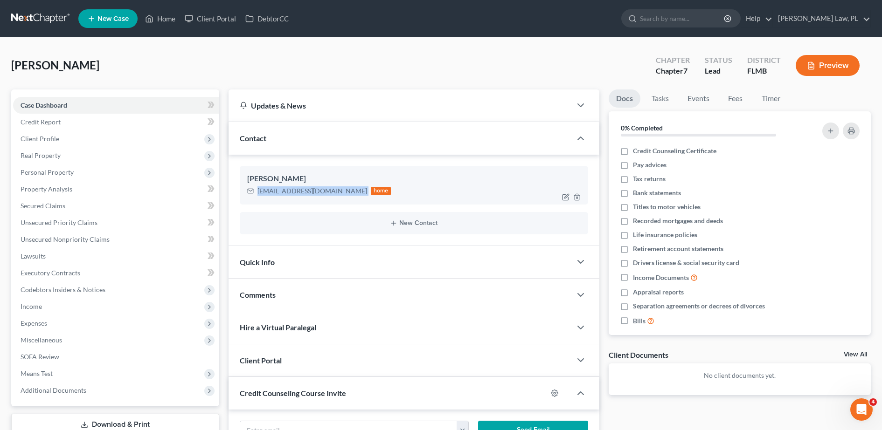
drag, startPoint x: 256, startPoint y: 192, endPoint x: 331, endPoint y: 198, distance: 74.8
click at [331, 198] on div "[PERSON_NAME] [EMAIL_ADDRESS][DOMAIN_NAME] home" at bounding box center [414, 185] width 348 height 38
copy div "[EMAIL_ADDRESS][DOMAIN_NAME]"
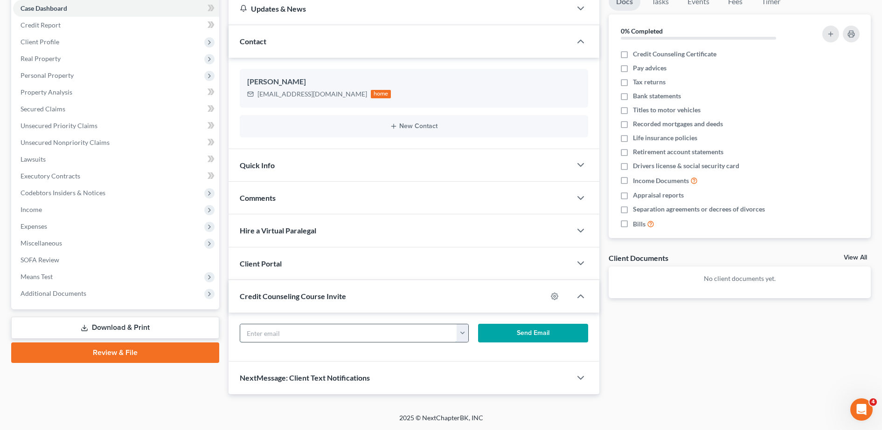
click at [306, 332] on input "text" at bounding box center [348, 334] width 217 height 18
paste input "[EMAIL_ADDRESS][DOMAIN_NAME]"
type input "[EMAIL_ADDRESS][DOMAIN_NAME]"
click at [513, 331] on button "Send Email" at bounding box center [533, 333] width 110 height 19
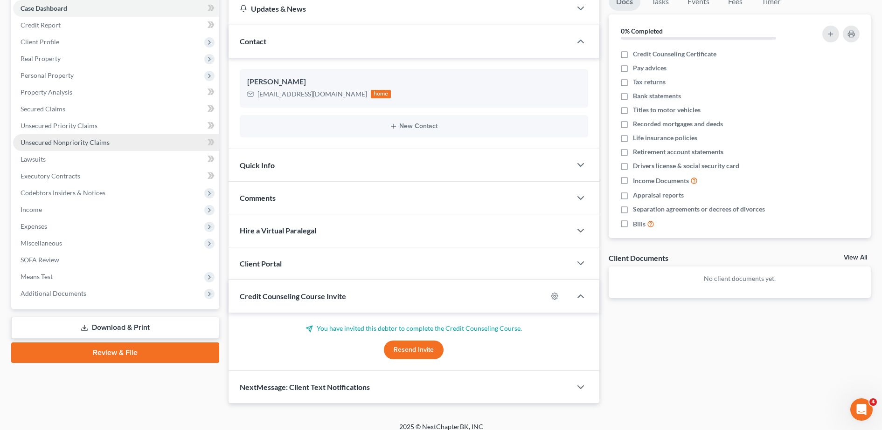
scroll to position [0, 0]
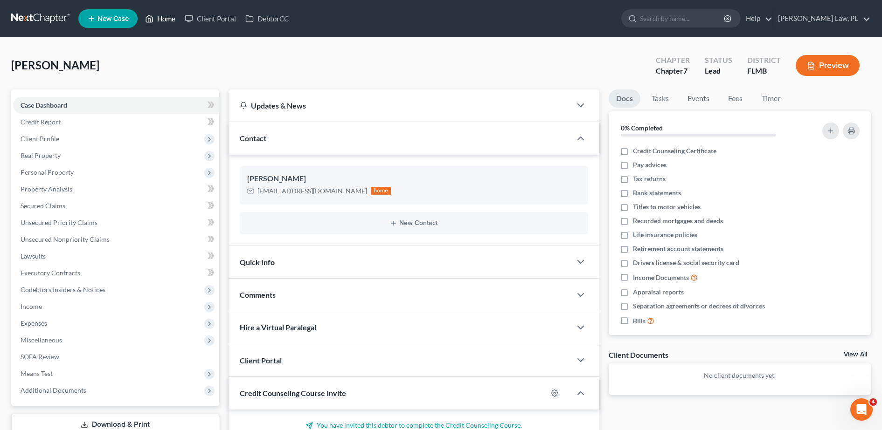
click at [171, 11] on link "Home" at bounding box center [160, 18] width 40 height 17
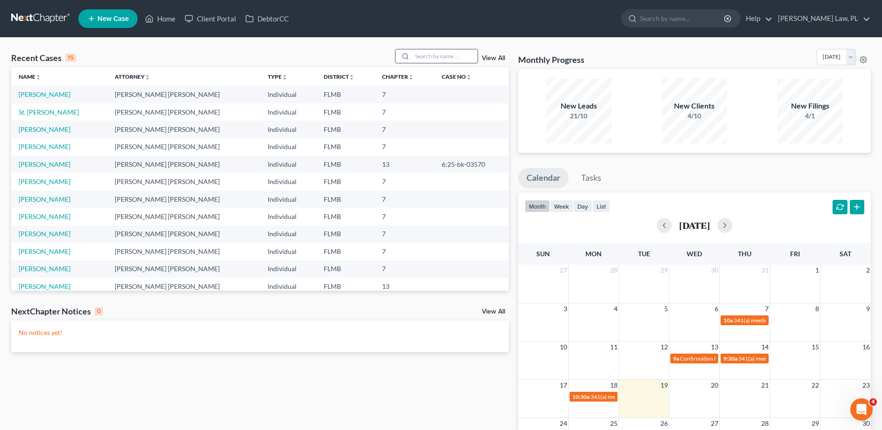
click at [443, 56] on input "search" at bounding box center [444, 56] width 65 height 14
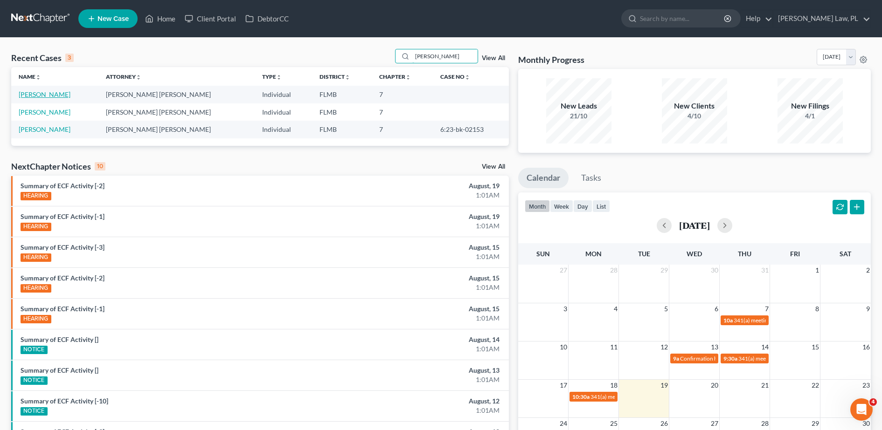
type input "[PERSON_NAME]"
click at [50, 94] on link "[PERSON_NAME]" at bounding box center [45, 94] width 52 height 8
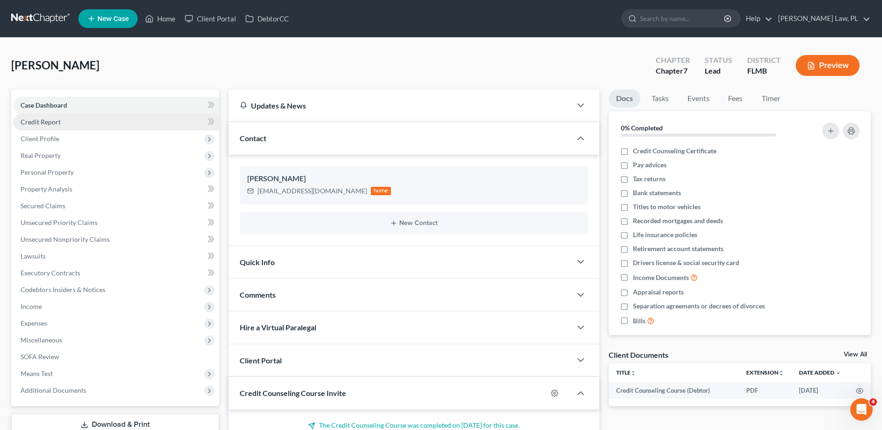
click at [59, 123] on span "Credit Report" at bounding box center [41, 122] width 40 height 8
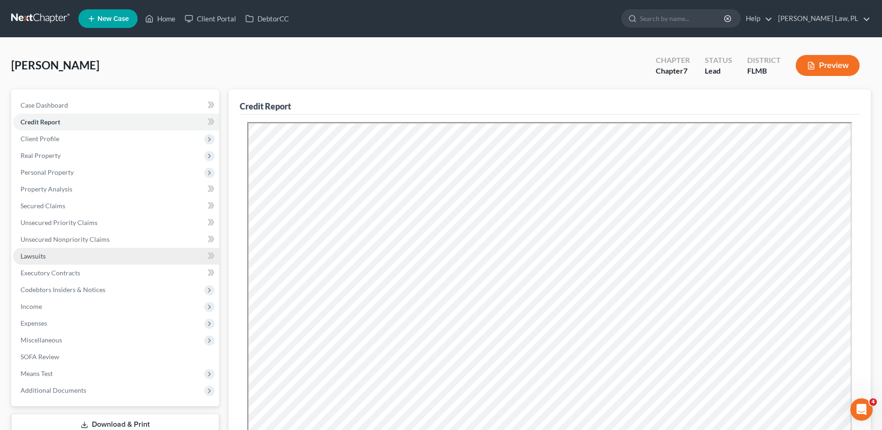
click at [49, 257] on link "Lawsuits" at bounding box center [116, 256] width 206 height 17
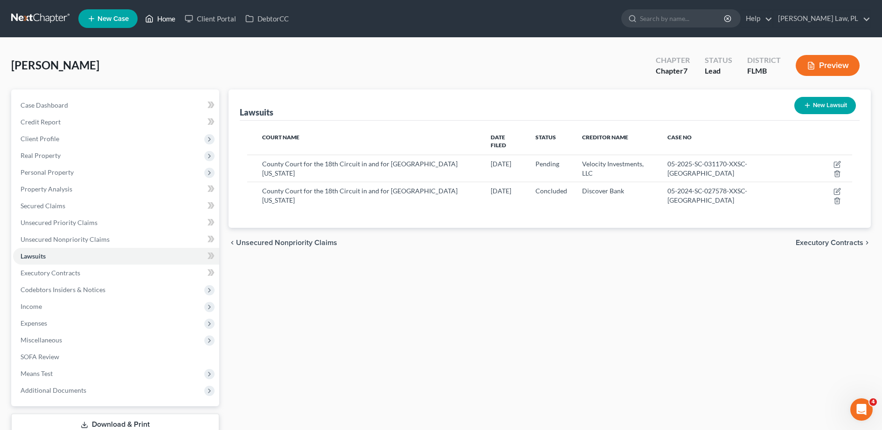
click at [165, 24] on link "Home" at bounding box center [160, 18] width 40 height 17
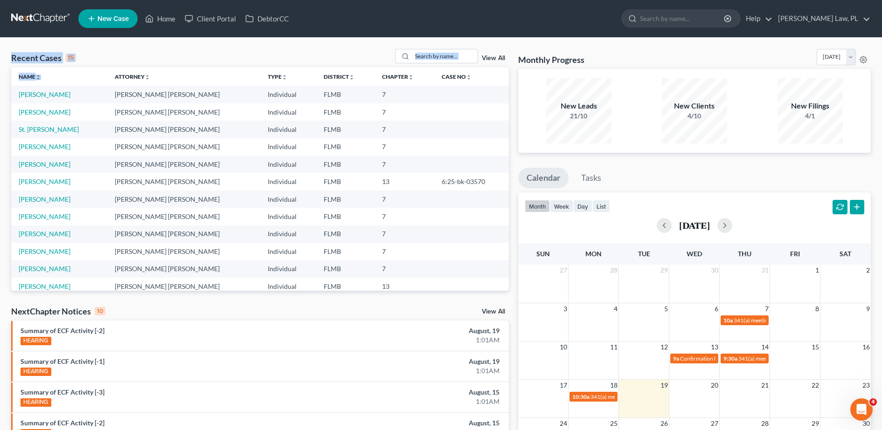
drag, startPoint x: 7, startPoint y: 59, endPoint x: 113, endPoint y: 69, distance: 106.3
click at [113, 69] on div "Recent Cases 15 View All Name unfold_more expand_more expand_less Attorney unfo…" at bounding box center [260, 346] width 507 height 594
drag, startPoint x: 113, startPoint y: 69, endPoint x: 87, endPoint y: 57, distance: 28.4
click at [87, 57] on div "Recent Cases 15 View All" at bounding box center [260, 58] width 498 height 18
click at [87, 56] on div "Recent Cases 15 View All" at bounding box center [260, 58] width 498 height 18
